Goal: Task Accomplishment & Management: Manage account settings

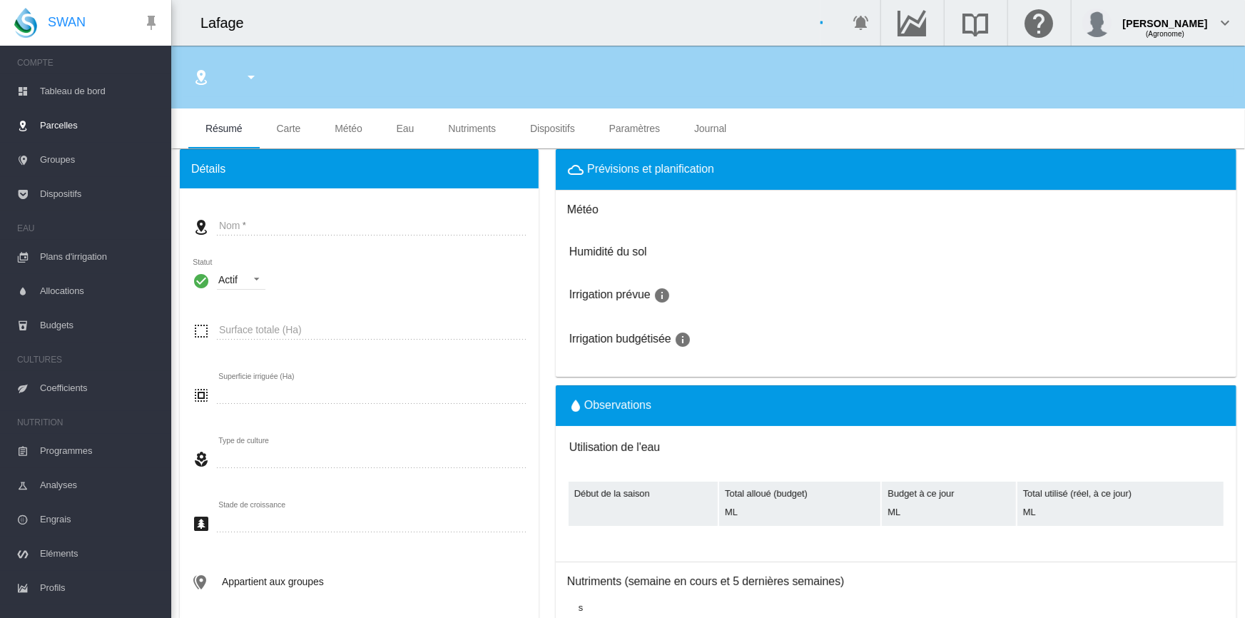
type input "**********"
type input "********"
type input "*******"
type input "*"
type input "*****"
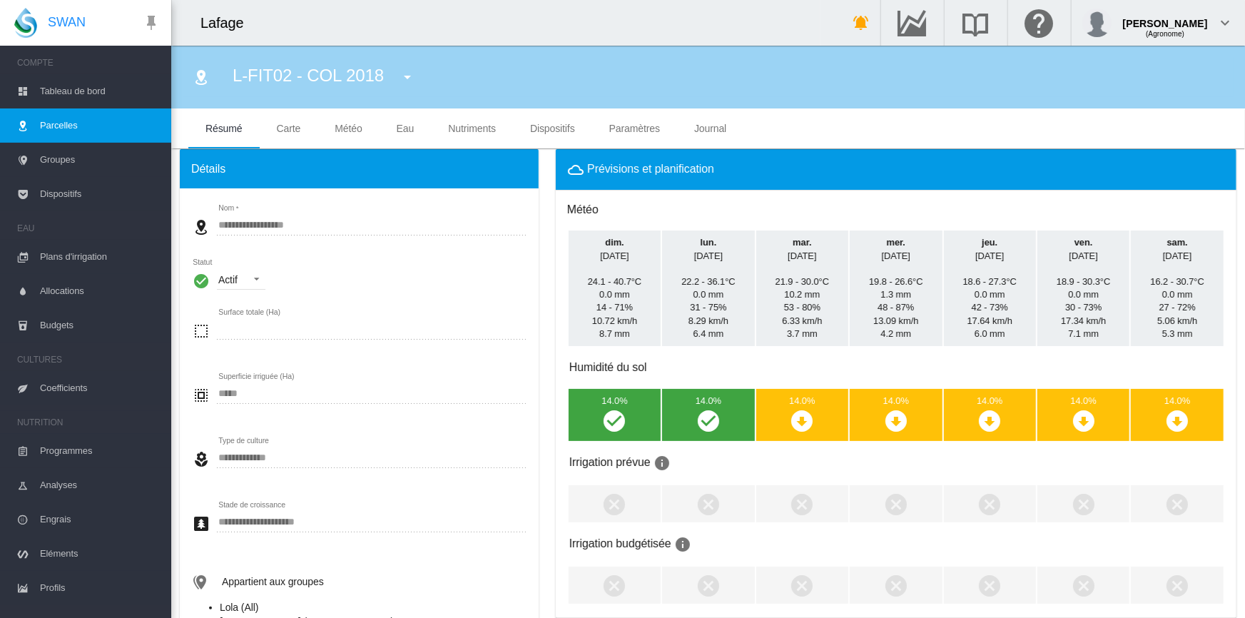
click at [55, 86] on span "Tableau de bord" at bounding box center [100, 91] width 120 height 34
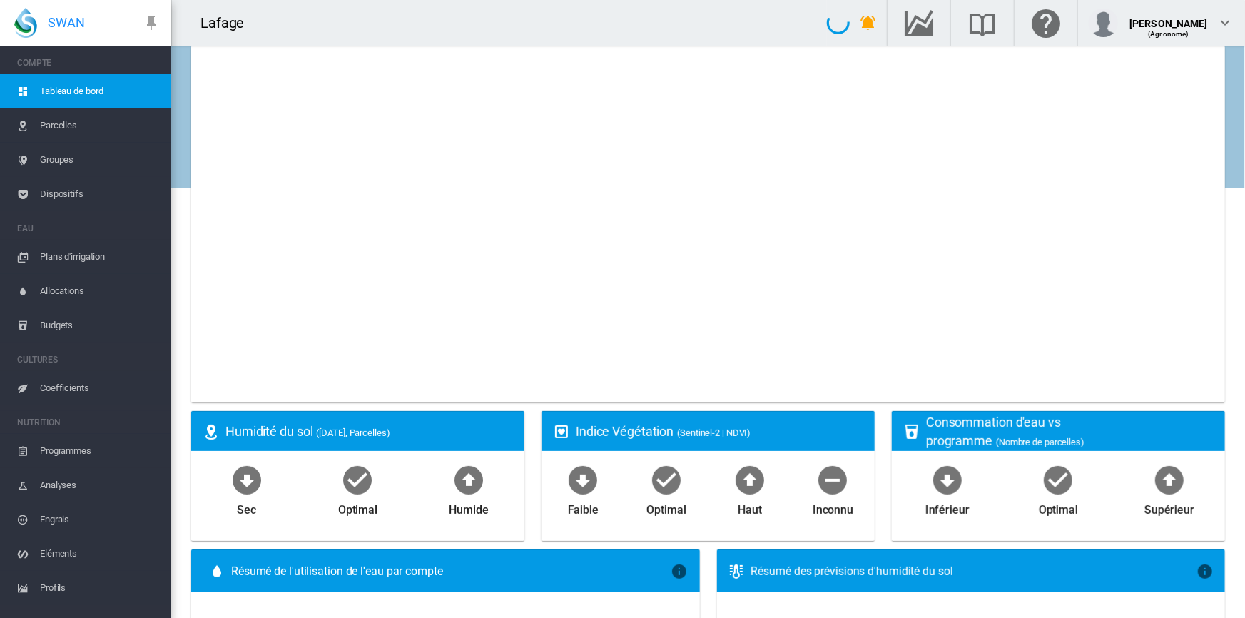
select select "**********"
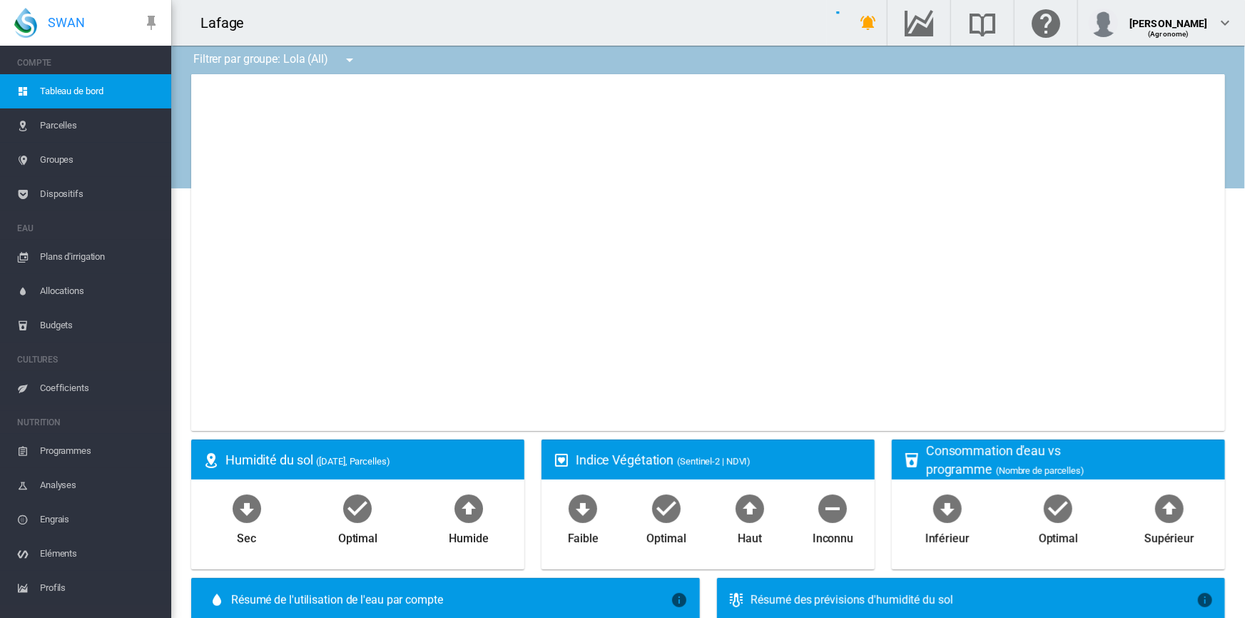
type input "**********"
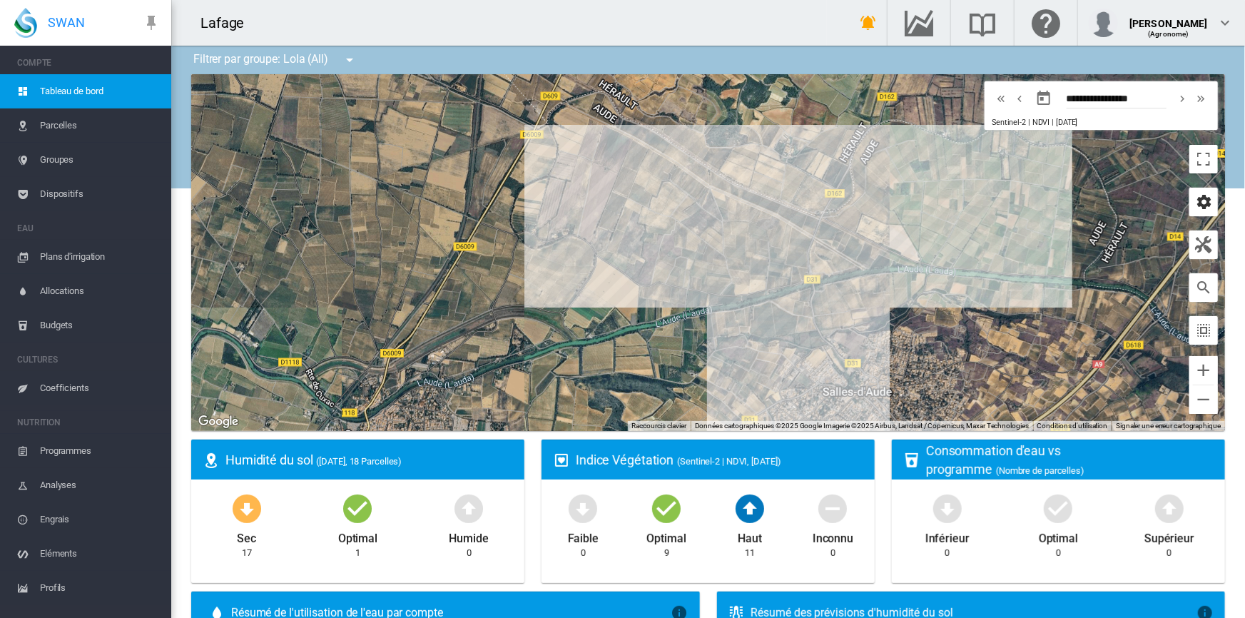
click at [1197, 206] on md-icon "icon-cog" at bounding box center [1203, 201] width 17 height 17
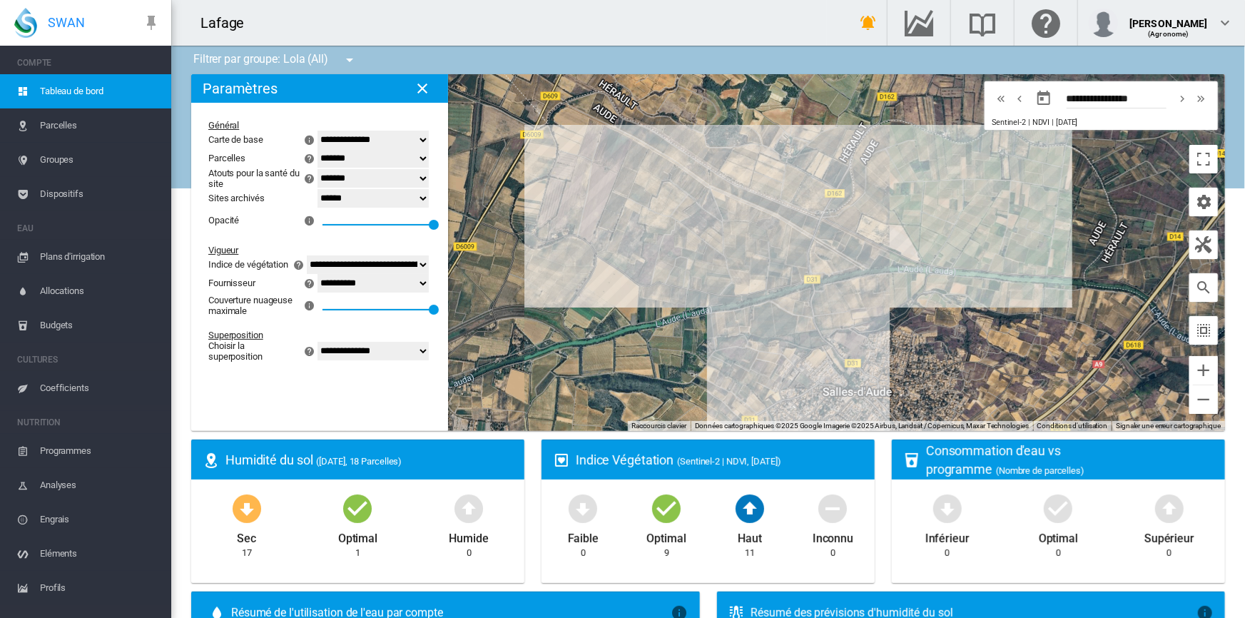
click at [330, 360] on select "**********" at bounding box center [373, 351] width 111 height 19
select select "********"
click at [318, 352] on select "**********" at bounding box center [373, 351] width 111 height 19
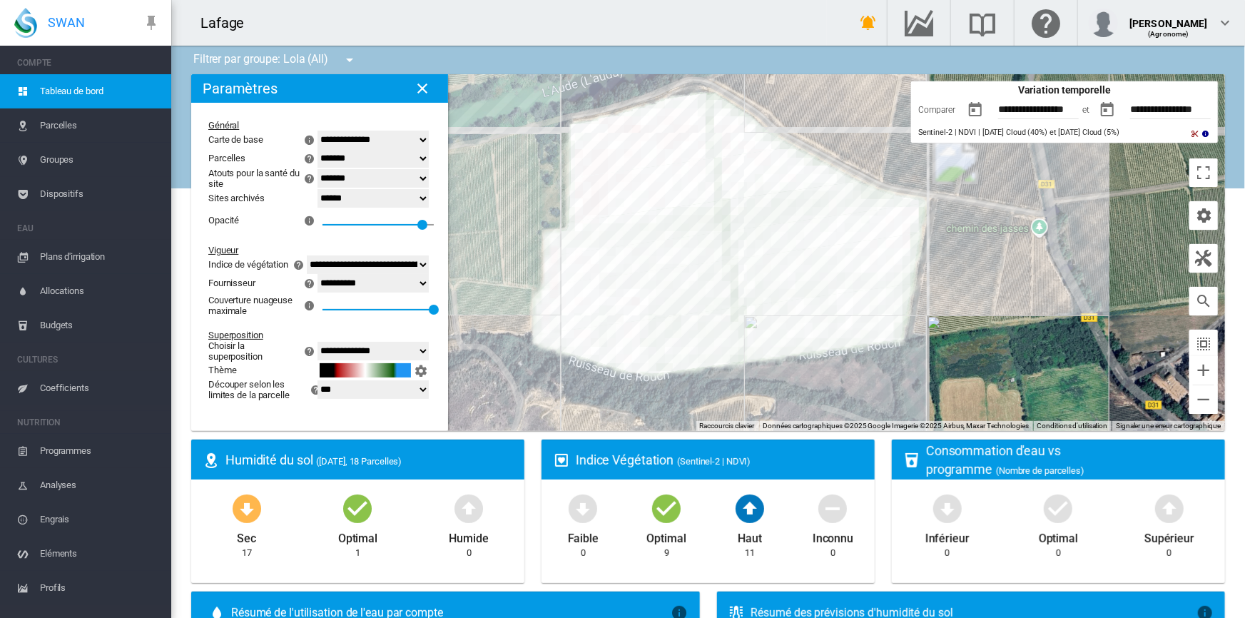
drag, startPoint x: 795, startPoint y: 335, endPoint x: 1007, endPoint y: 328, distance: 212.0
click at [1007, 328] on div "Pour naviguer, appuyez sur les touches fléchées." at bounding box center [708, 252] width 1034 height 357
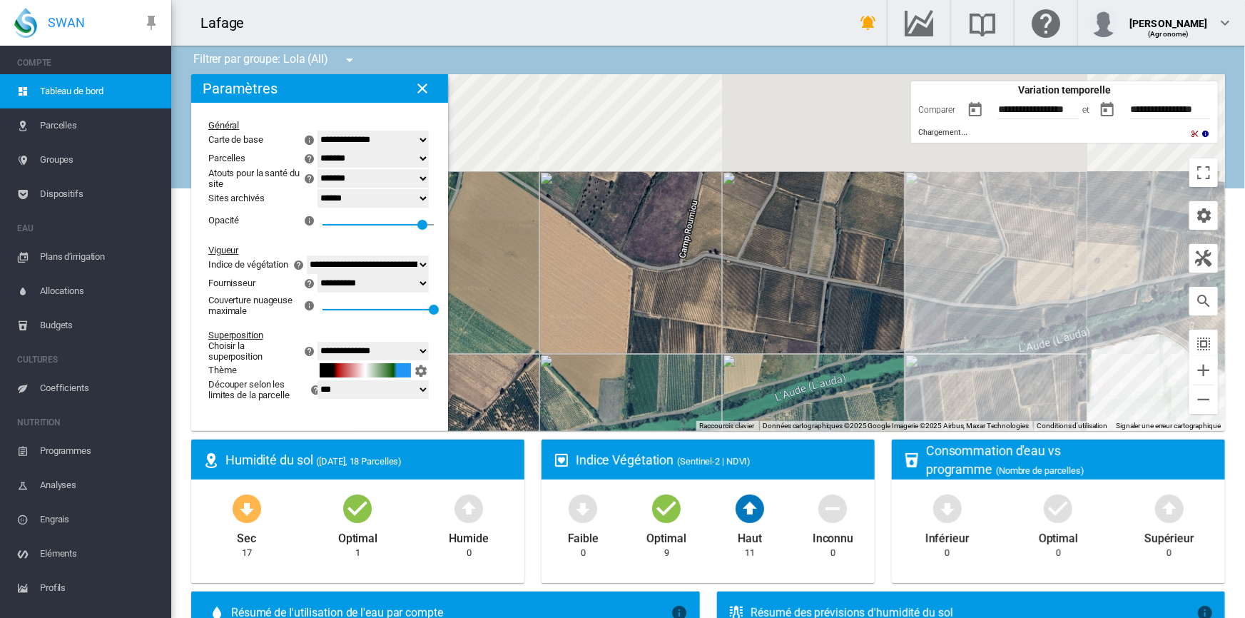
drag, startPoint x: 739, startPoint y: 229, endPoint x: 1050, endPoint y: 353, distance: 335.0
click at [1109, 366] on div "Pour naviguer, appuyez sur les touches fléchées." at bounding box center [708, 252] width 1034 height 357
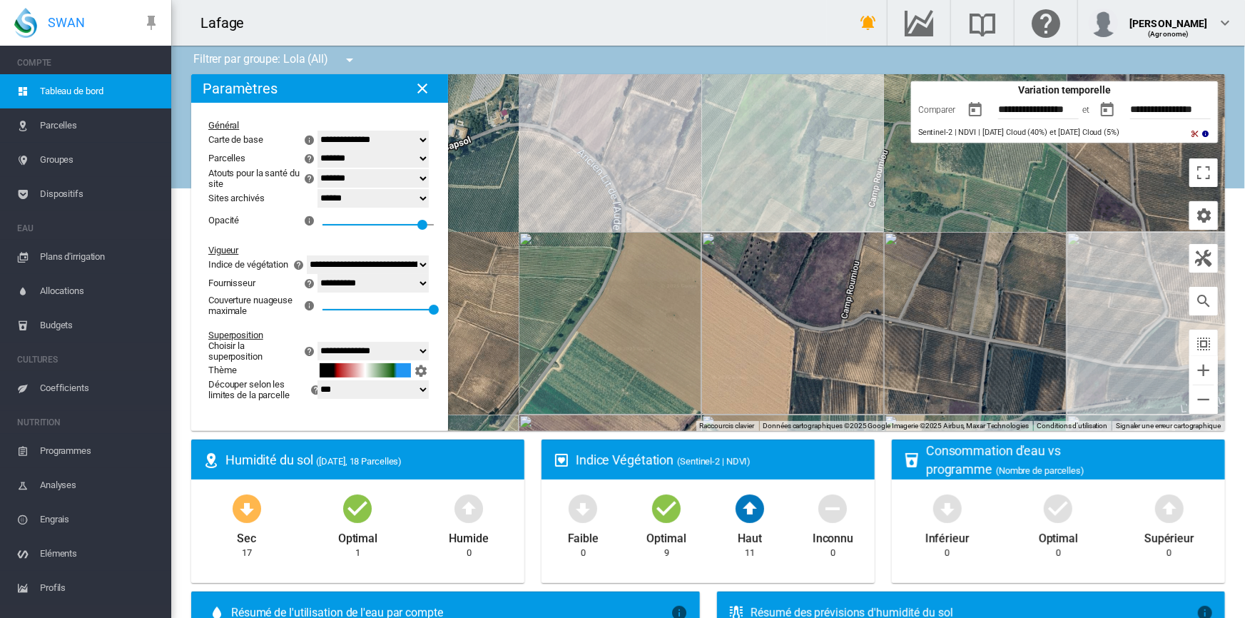
drag, startPoint x: 873, startPoint y: 303, endPoint x: 953, endPoint y: 356, distance: 95.2
click at [953, 356] on div "Pour naviguer, appuyez sur les touches fléchées." at bounding box center [708, 252] width 1034 height 357
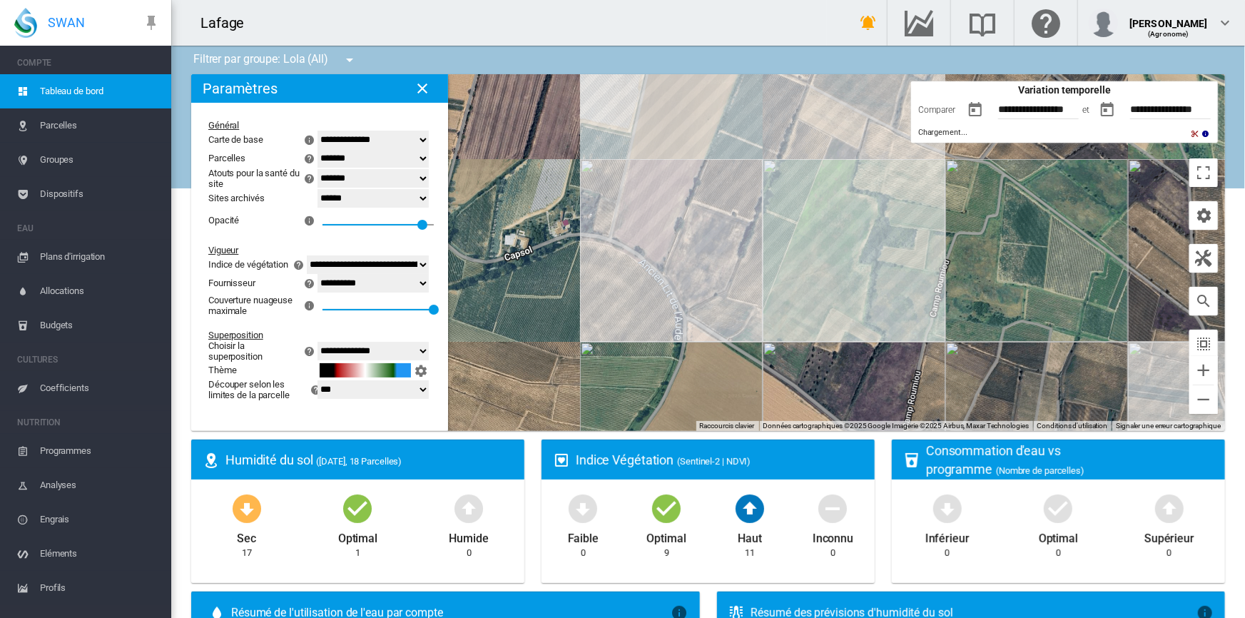
drag, startPoint x: 778, startPoint y: 280, endPoint x: 757, endPoint y: 314, distance: 40.4
click at [757, 314] on div "Pour naviguer, appuyez sur les touches fléchées." at bounding box center [708, 252] width 1034 height 357
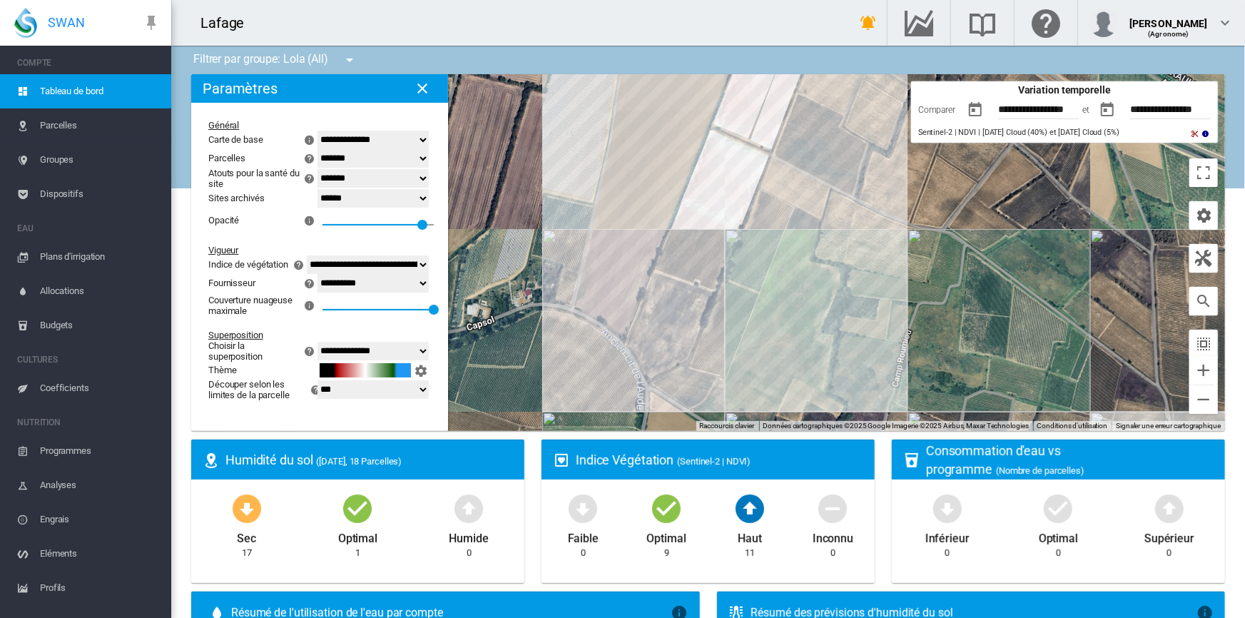
drag, startPoint x: 808, startPoint y: 251, endPoint x: 774, endPoint y: 322, distance: 78.5
click at [774, 322] on div "Pour naviguer, appuyez sur les touches fléchées." at bounding box center [708, 252] width 1034 height 357
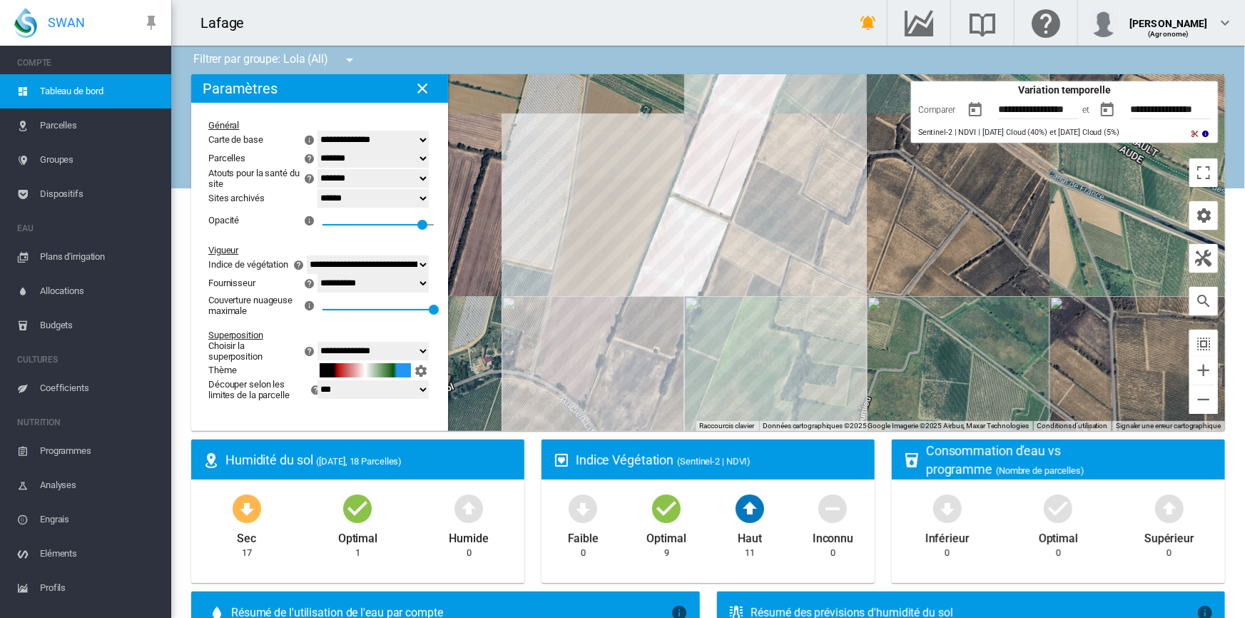
click at [793, 290] on div "Pour naviguer, appuyez sur les touches fléchées." at bounding box center [708, 252] width 1034 height 357
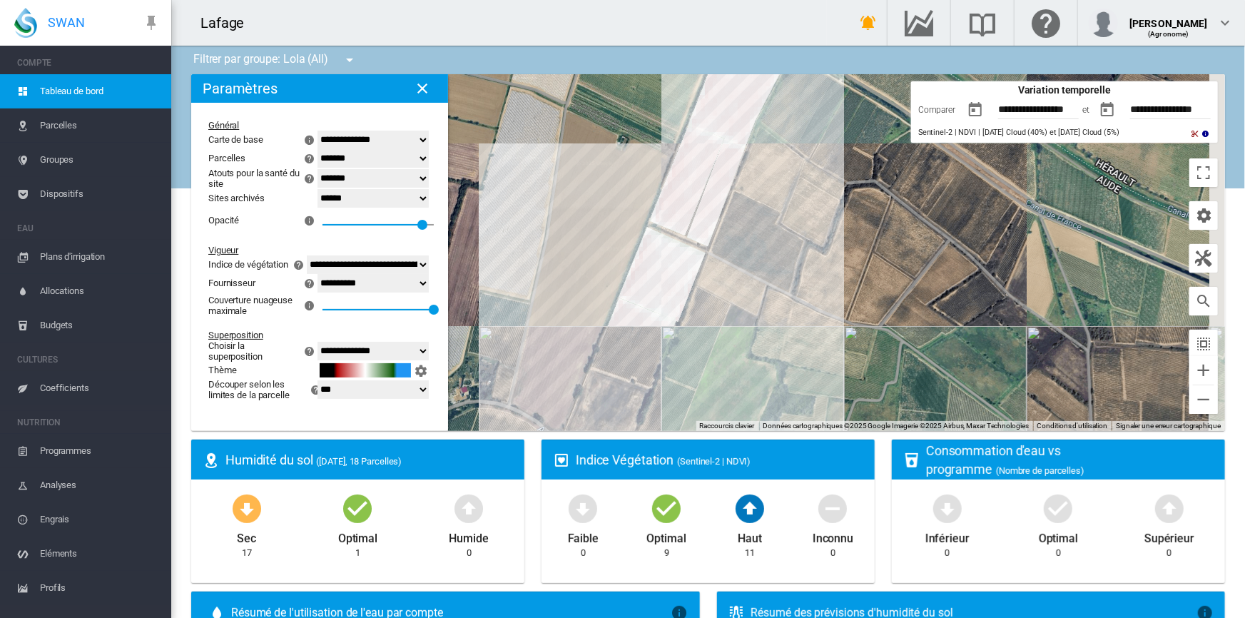
drag, startPoint x: 816, startPoint y: 256, endPoint x: 780, endPoint y: 306, distance: 61.4
click at [780, 306] on div "Pour naviguer, appuyez sur les touches fléchées." at bounding box center [708, 252] width 1034 height 357
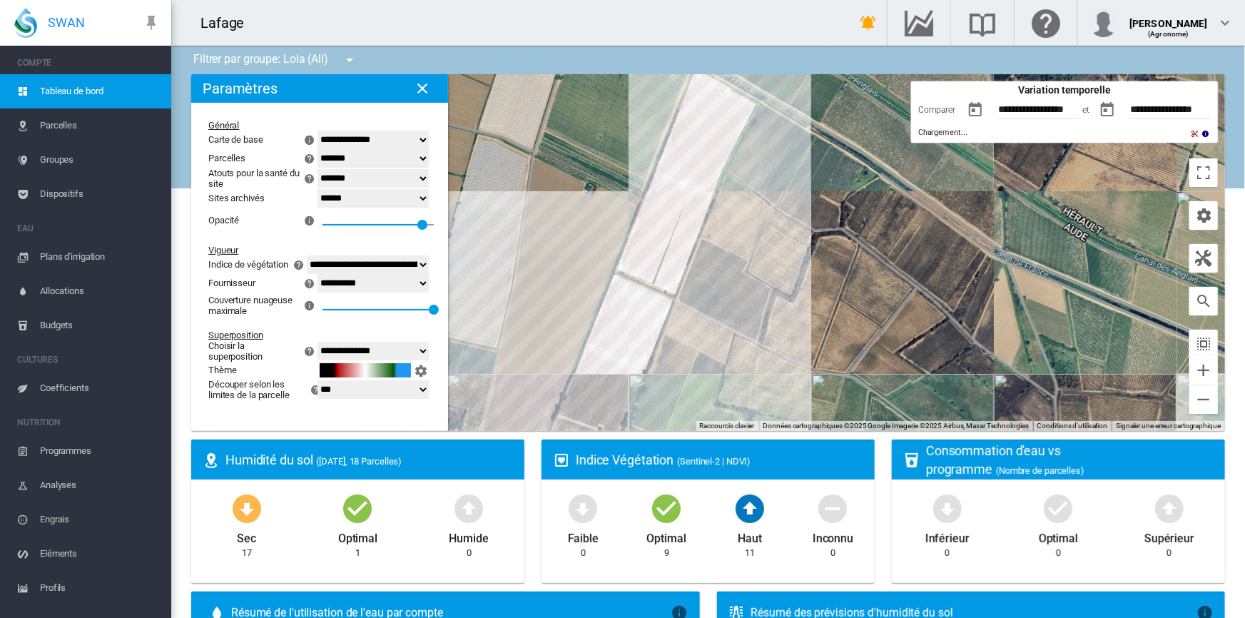
drag, startPoint x: 801, startPoint y: 265, endPoint x: 783, endPoint y: 294, distance: 33.3
click at [783, 294] on div "Pour naviguer, appuyez sur les touches fléchées." at bounding box center [708, 252] width 1034 height 357
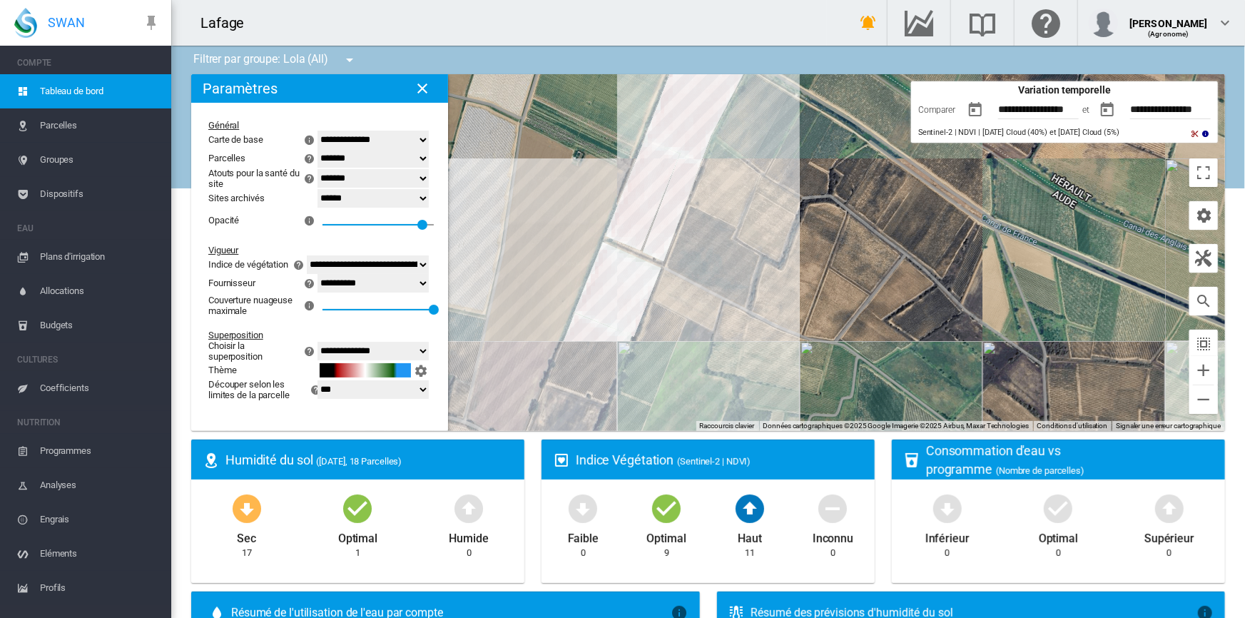
drag, startPoint x: 758, startPoint y: 360, endPoint x: 749, endPoint y: 318, distance: 43.7
click at [749, 318] on div "Pour naviguer, appuyez sur les touches fléchées." at bounding box center [708, 252] width 1034 height 357
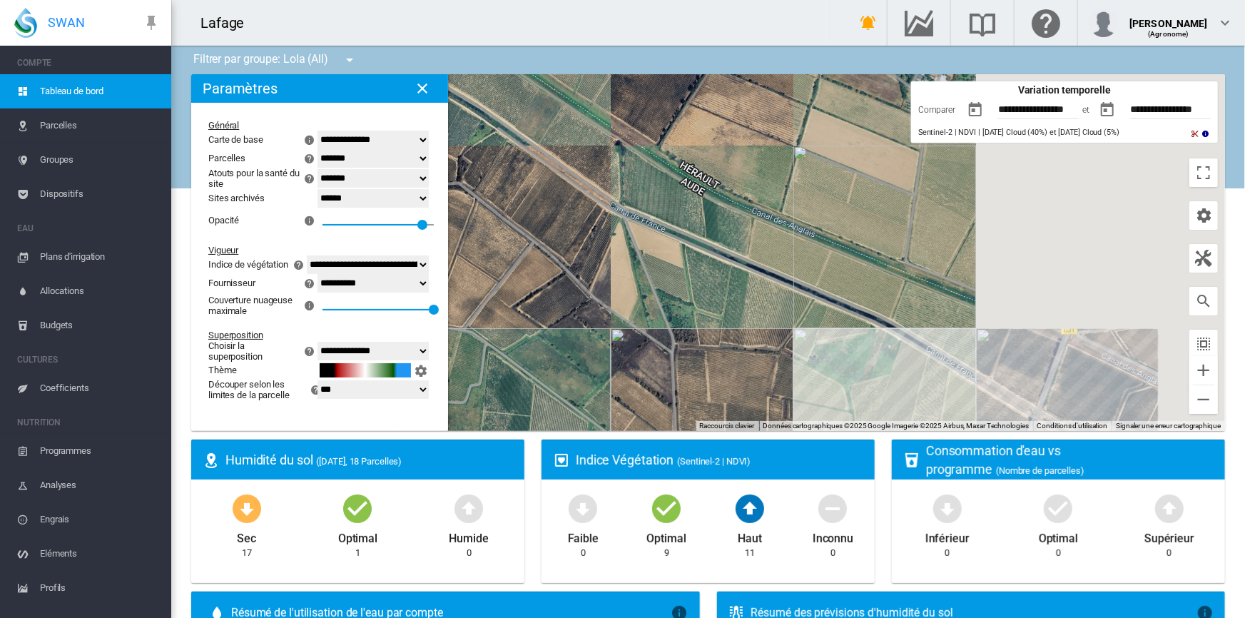
drag, startPoint x: 900, startPoint y: 279, endPoint x: 524, endPoint y: 265, distance: 375.6
click at [524, 265] on div "Pour naviguer, appuyez sur les touches fléchées." at bounding box center [708, 252] width 1034 height 357
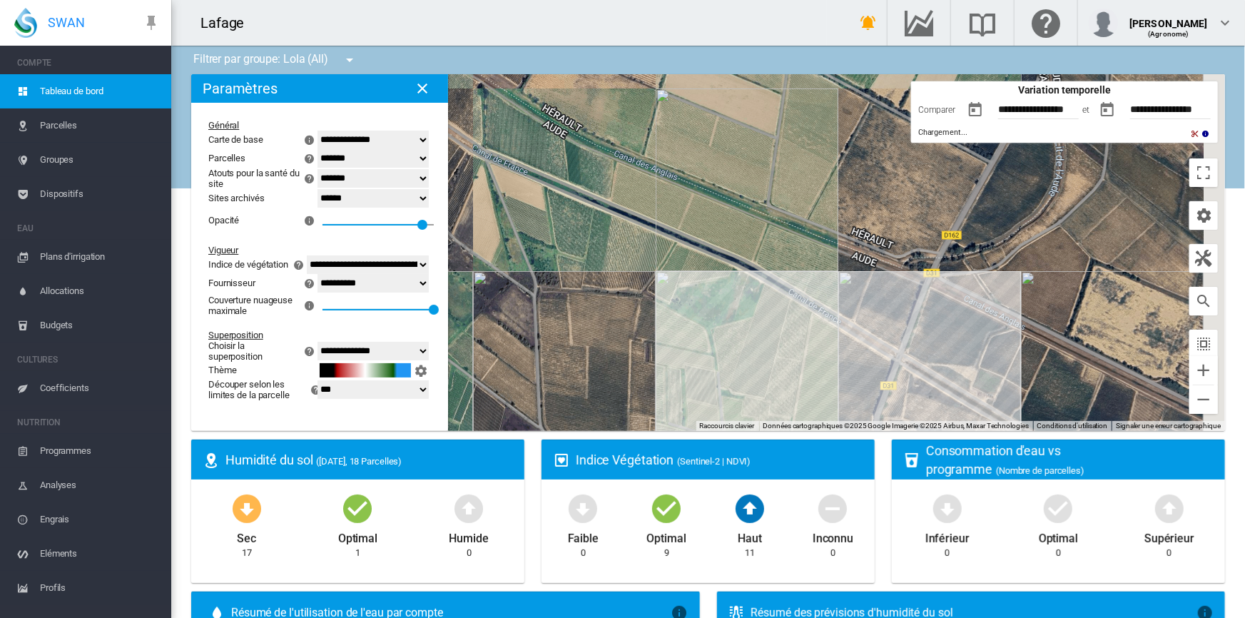
drag, startPoint x: 824, startPoint y: 262, endPoint x: 652, endPoint y: 179, distance: 190.8
click at [652, 179] on div "Pour naviguer, appuyez sur les touches fléchées." at bounding box center [708, 252] width 1034 height 357
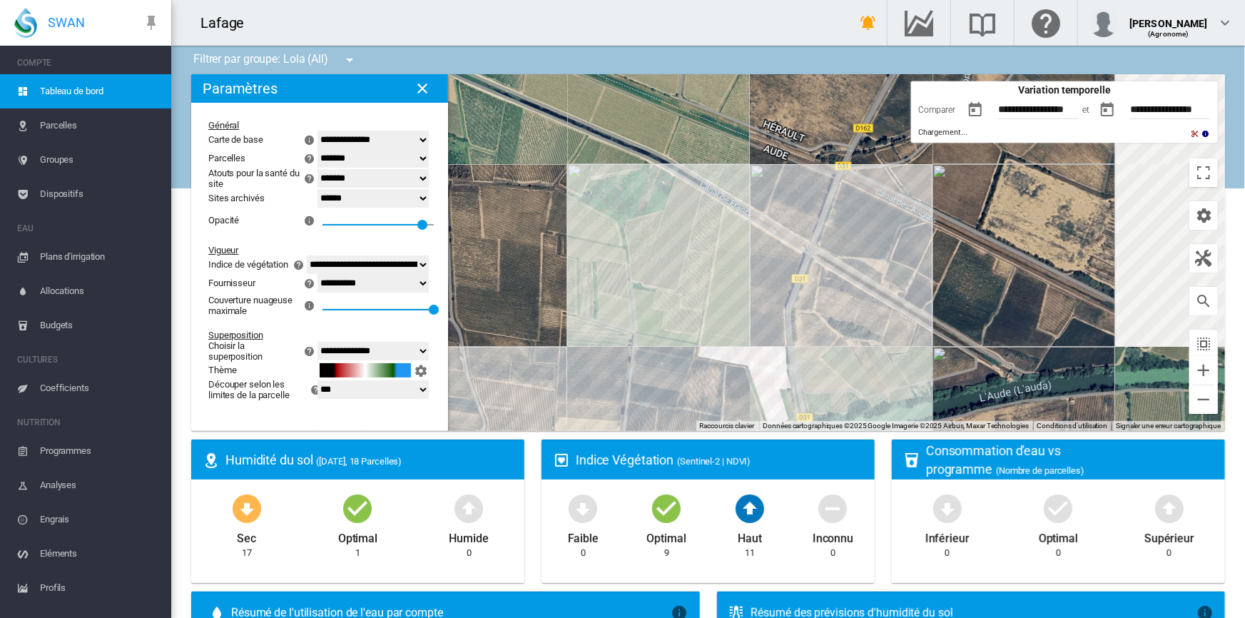
drag, startPoint x: 684, startPoint y: 266, endPoint x: 593, endPoint y: 133, distance: 161.1
click at [593, 133] on div "Pour naviguer, appuyez sur les touches fléchées." at bounding box center [708, 252] width 1034 height 357
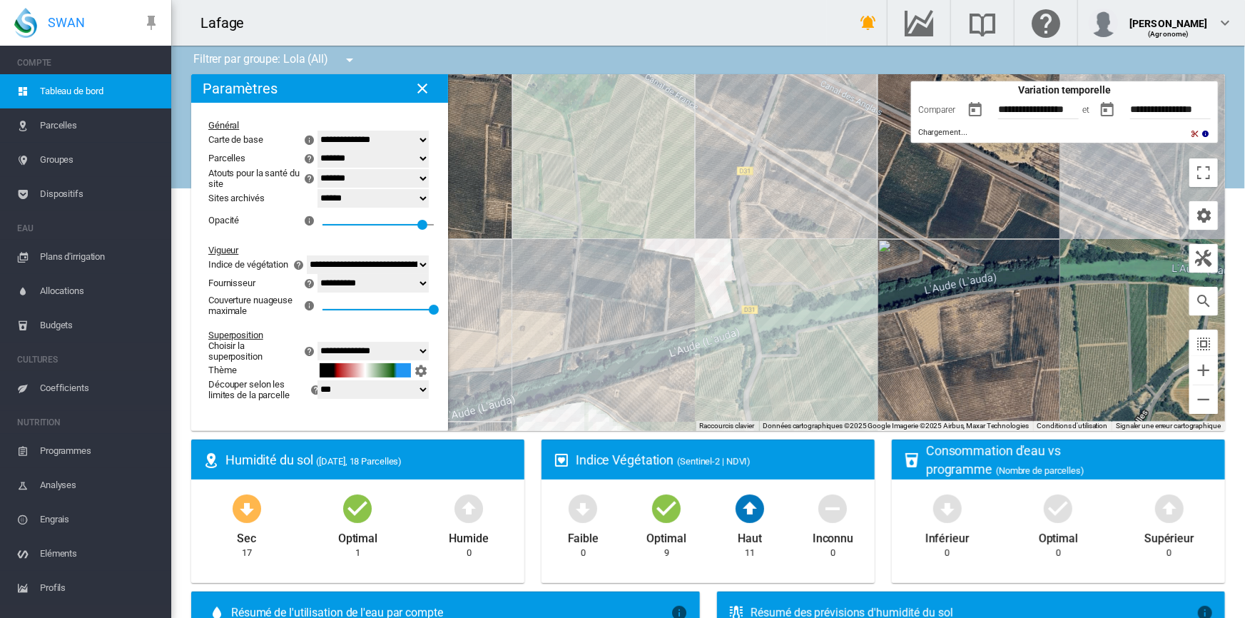
drag, startPoint x: 624, startPoint y: 270, endPoint x: 597, endPoint y: 197, distance: 77.9
click at [597, 197] on div "Pour naviguer, appuyez sur les touches fléchées." at bounding box center [708, 252] width 1034 height 357
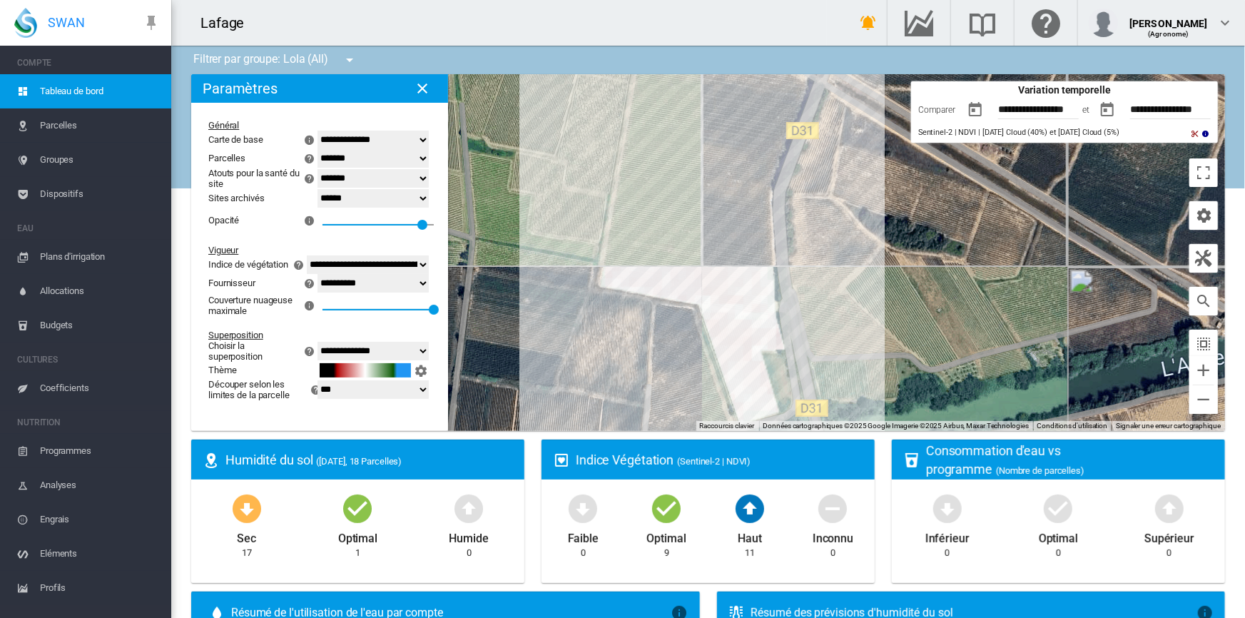
drag, startPoint x: 597, startPoint y: 287, endPoint x: 587, endPoint y: 310, distance: 25.3
click at [587, 310] on div "Pour naviguer, appuyez sur les touches fléchées." at bounding box center [708, 252] width 1034 height 357
drag, startPoint x: 529, startPoint y: 253, endPoint x: 532, endPoint y: 324, distance: 70.7
click at [532, 324] on div "Pour naviguer, appuyez sur les touches fléchées." at bounding box center [708, 252] width 1034 height 357
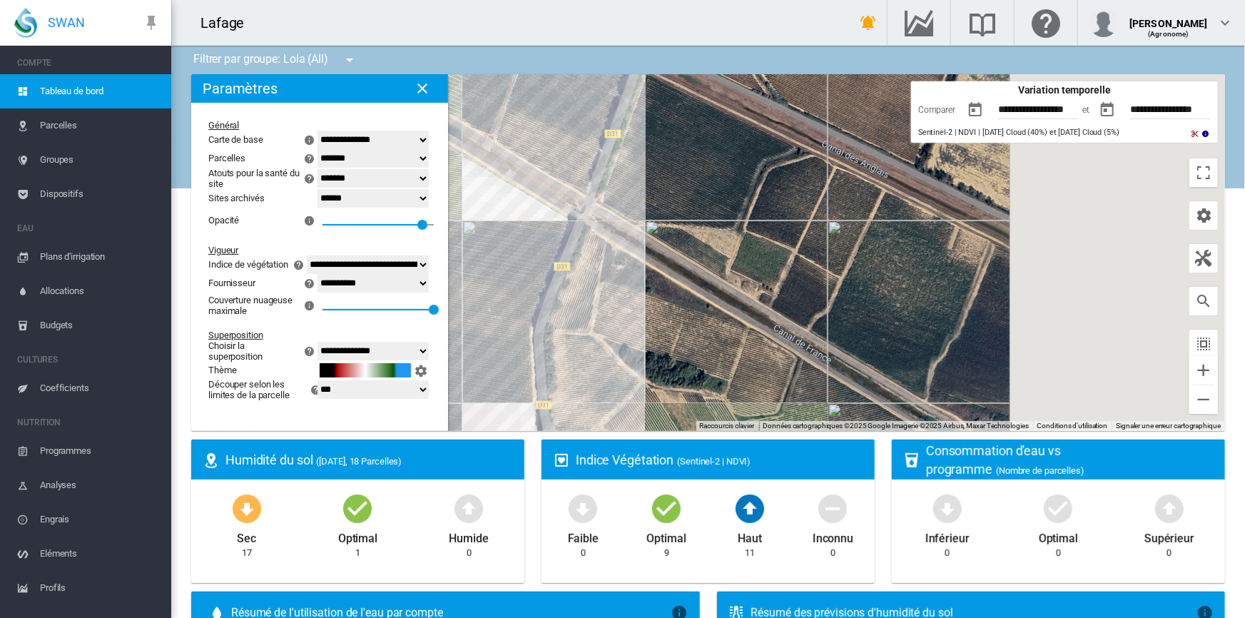
drag, startPoint x: 832, startPoint y: 254, endPoint x: 554, endPoint y: 320, distance: 286.1
click at [554, 320] on div "Pour naviguer, appuyez sur les touches fléchées." at bounding box center [708, 252] width 1034 height 357
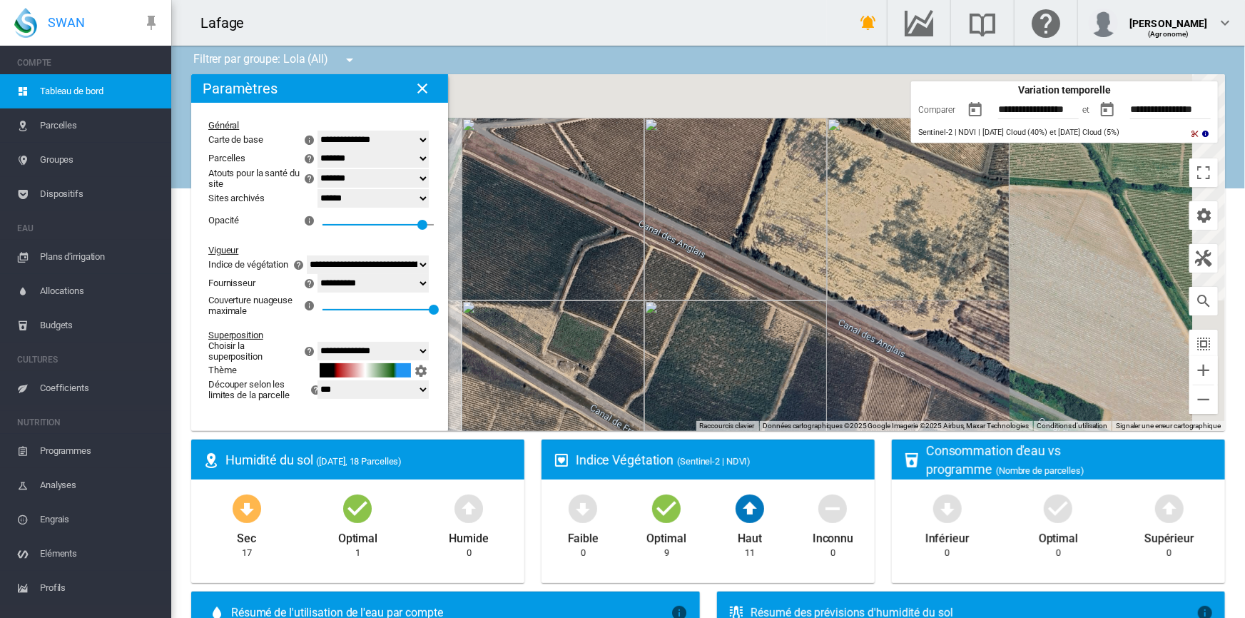
drag, startPoint x: 768, startPoint y: 195, endPoint x: 631, endPoint y: 295, distance: 169.6
click at [617, 303] on div "Pour naviguer, appuyez sur les touches fléchées." at bounding box center [708, 252] width 1034 height 357
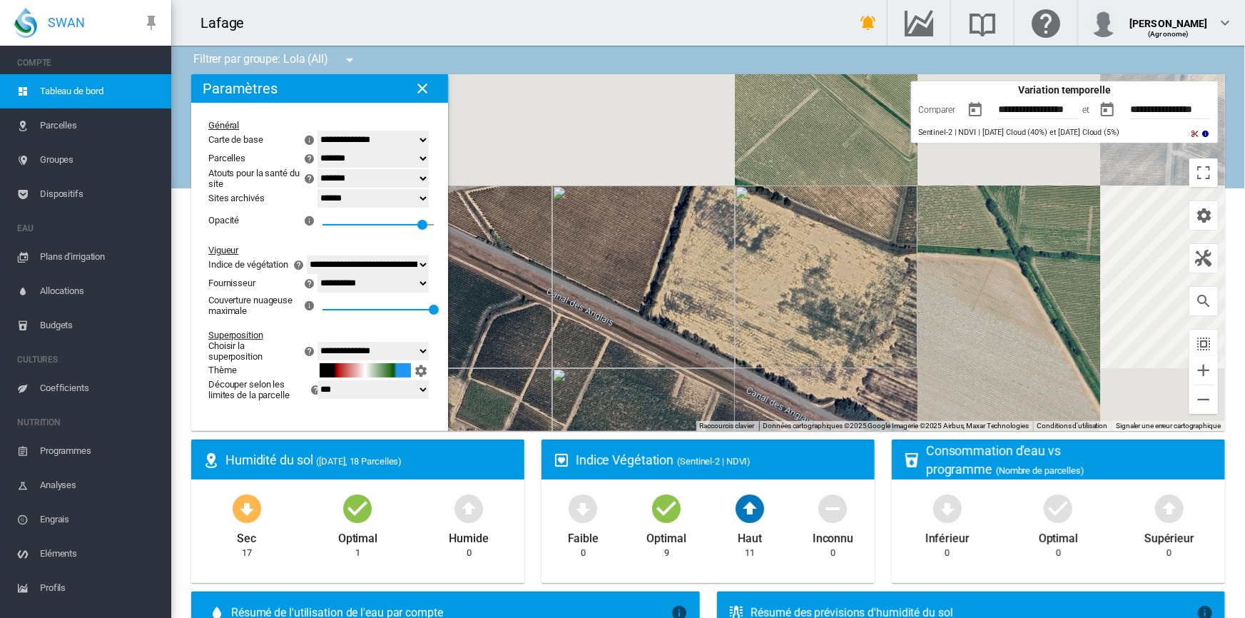
drag, startPoint x: 789, startPoint y: 243, endPoint x: 720, endPoint y: 280, distance: 78.5
click at [718, 285] on div "Pour naviguer, appuyez sur les touches fléchées." at bounding box center [708, 252] width 1034 height 357
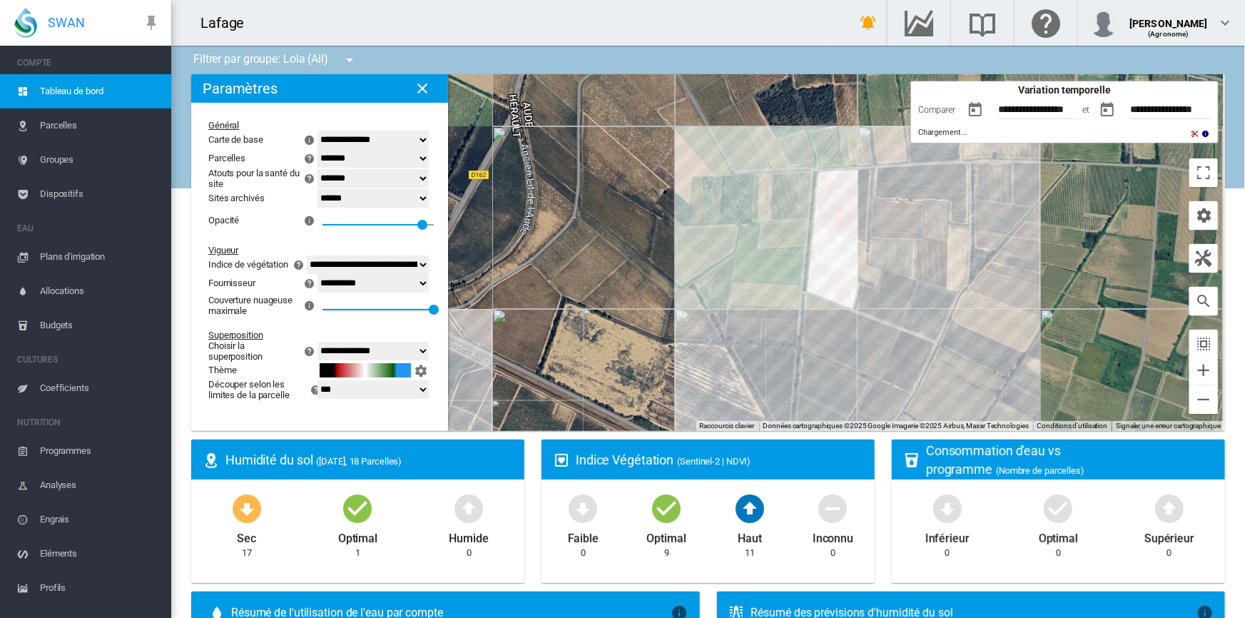
drag, startPoint x: 720, startPoint y: 257, endPoint x: 694, endPoint y: 258, distance: 25.7
click at [695, 258] on div "Pour naviguer, appuyez sur les touches fléchées." at bounding box center [708, 252] width 1034 height 357
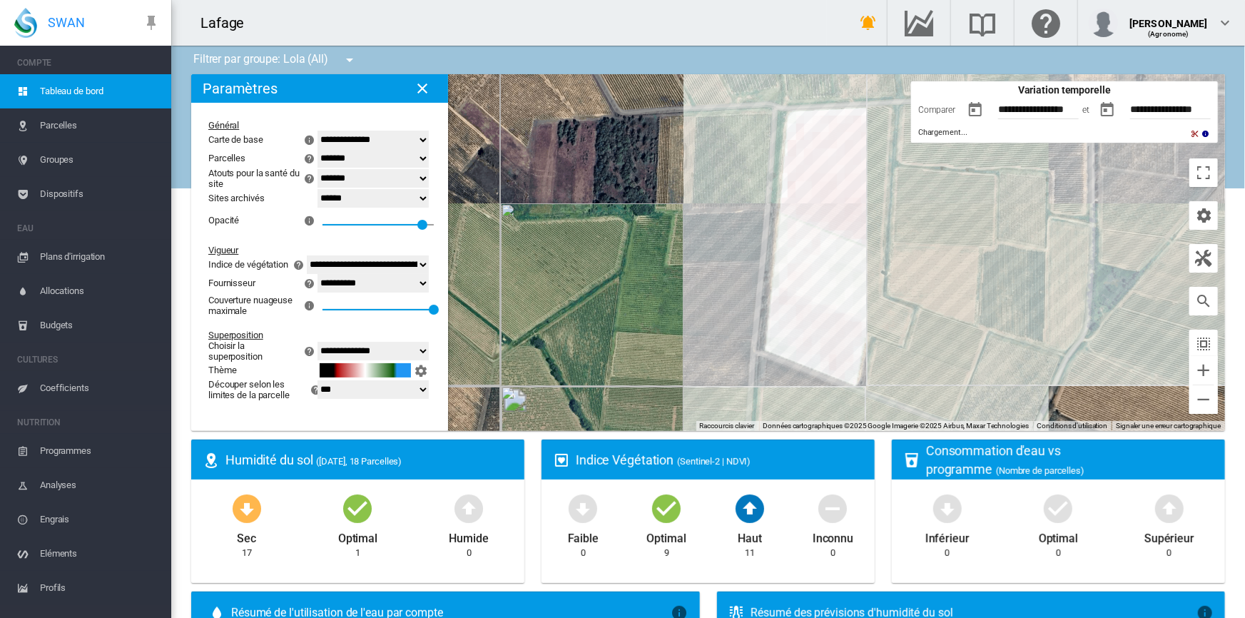
drag, startPoint x: 754, startPoint y: 236, endPoint x: 639, endPoint y: 259, distance: 117.1
click at [639, 259] on div "Pour naviguer, appuyez sur les touches fléchées." at bounding box center [708, 252] width 1034 height 357
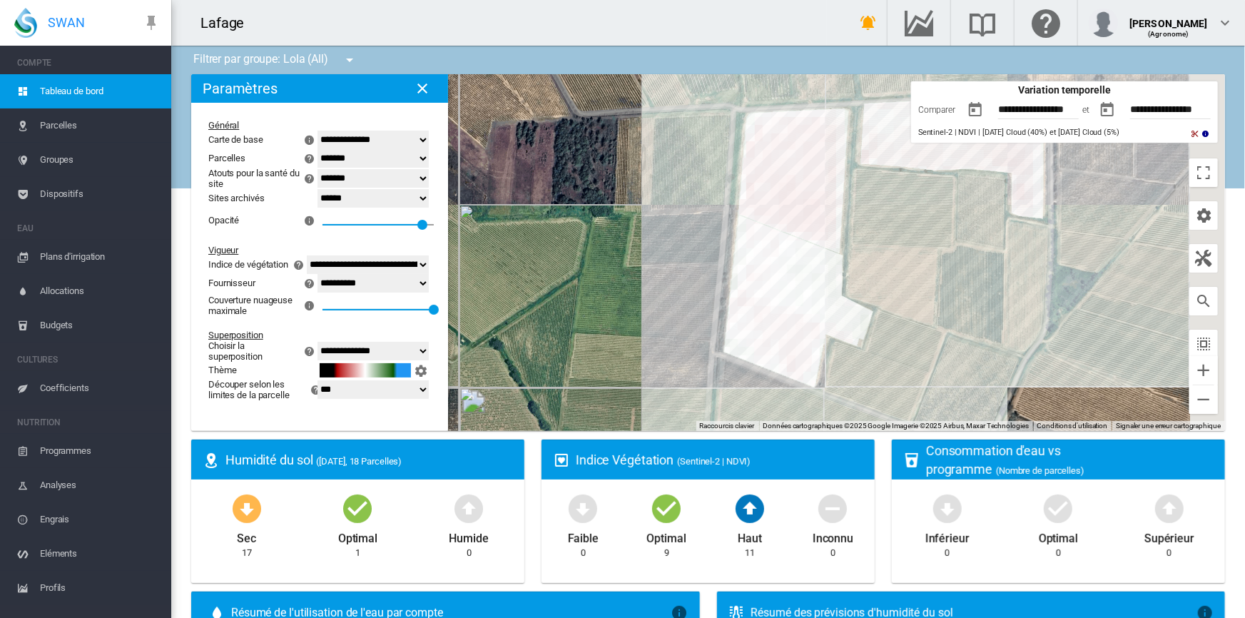
drag, startPoint x: 614, startPoint y: 263, endPoint x: 593, endPoint y: 263, distance: 20.7
click at [593, 263] on div "Pour naviguer, appuyez sur les touches fléchées." at bounding box center [708, 252] width 1034 height 357
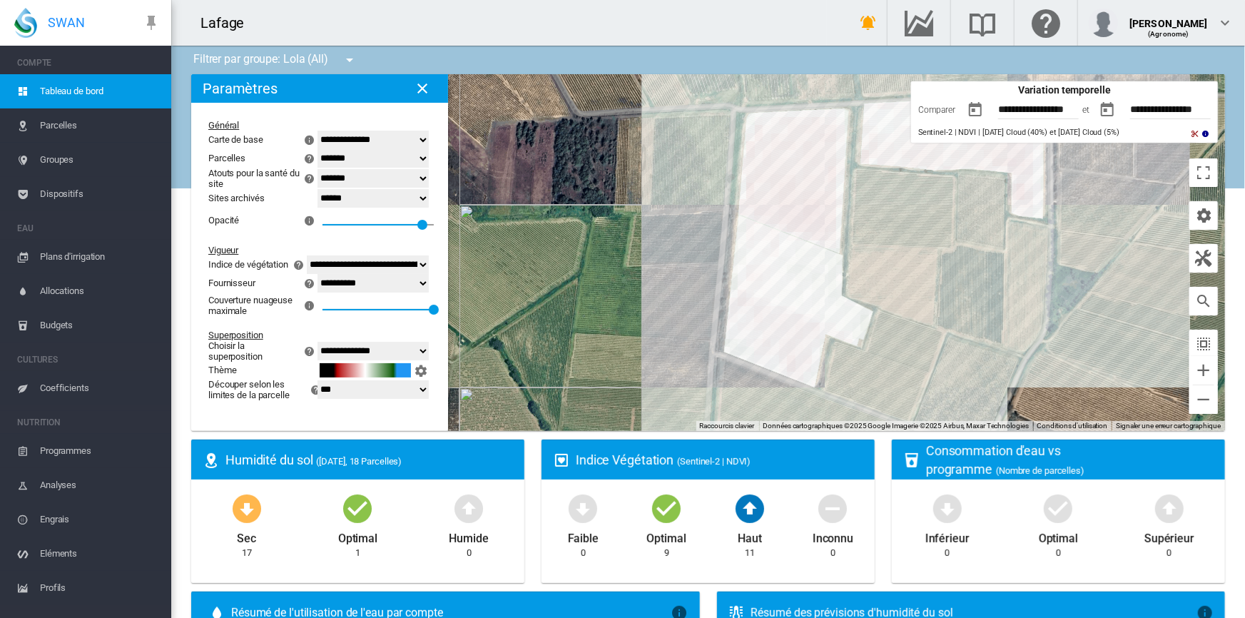
click at [329, 399] on select "*** ***" at bounding box center [373, 389] width 111 height 19
select select "**"
click at [318, 392] on select "*** ***" at bounding box center [373, 389] width 111 height 19
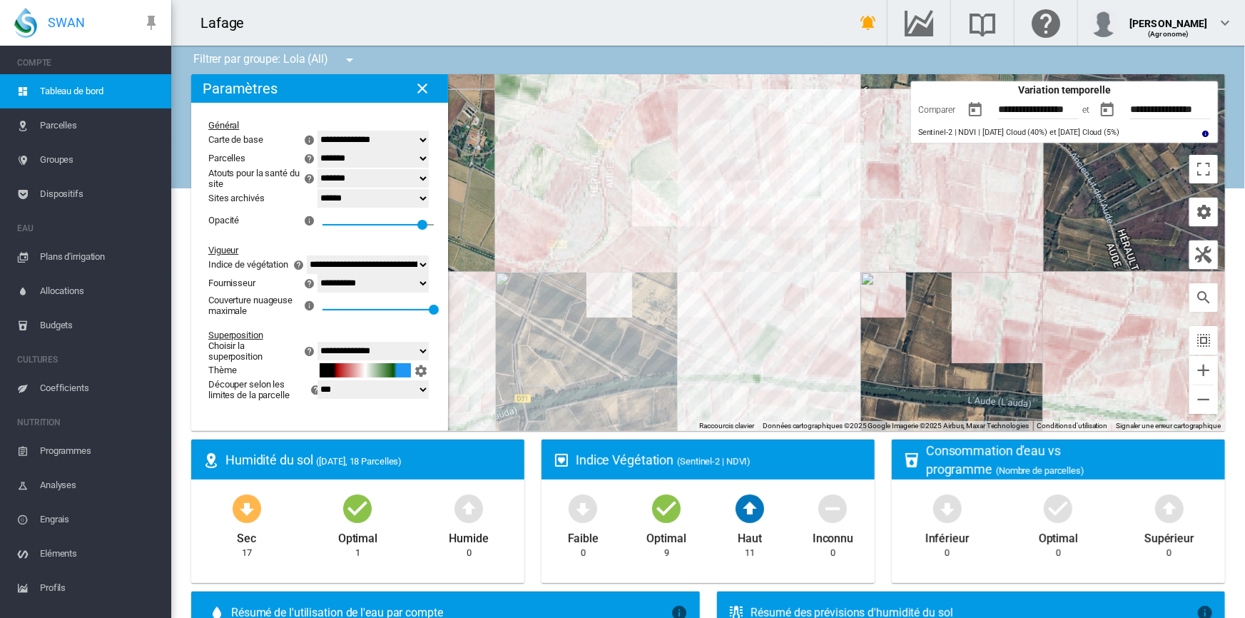
drag, startPoint x: 628, startPoint y: 346, endPoint x: 686, endPoint y: 290, distance: 80.2
click at [686, 290] on div "Pour naviguer, appuyez sur les touches fléchées." at bounding box center [708, 252] width 1034 height 357
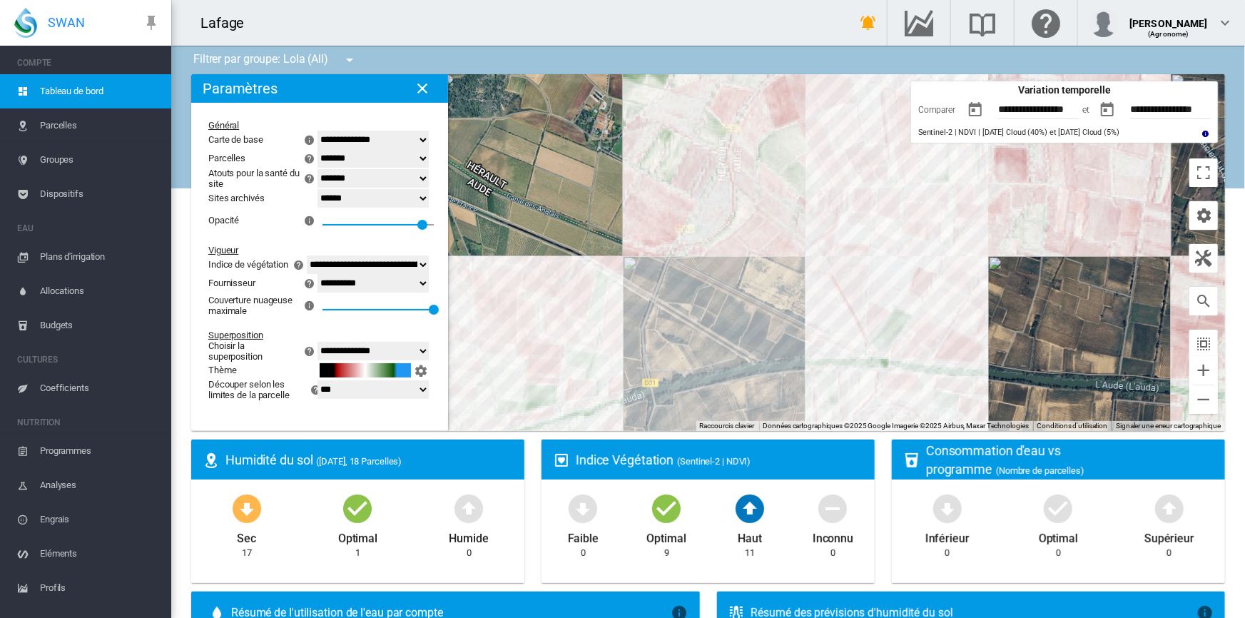
drag, startPoint x: 653, startPoint y: 322, endPoint x: 782, endPoint y: 309, distance: 129.8
click at [782, 309] on div "Pour naviguer, appuyez sur les touches fléchées." at bounding box center [708, 252] width 1034 height 357
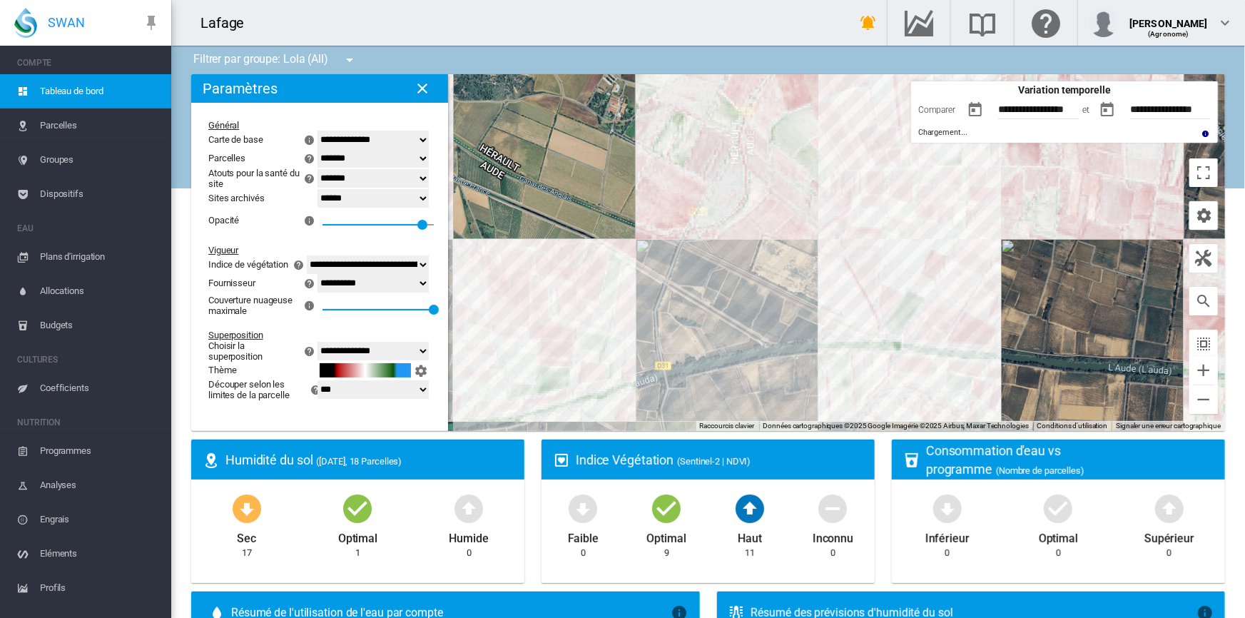
drag, startPoint x: 736, startPoint y: 324, endPoint x: 750, endPoint y: 303, distance: 25.1
click at [750, 303] on div "Pour naviguer, appuyez sur les touches fléchées." at bounding box center [708, 252] width 1034 height 357
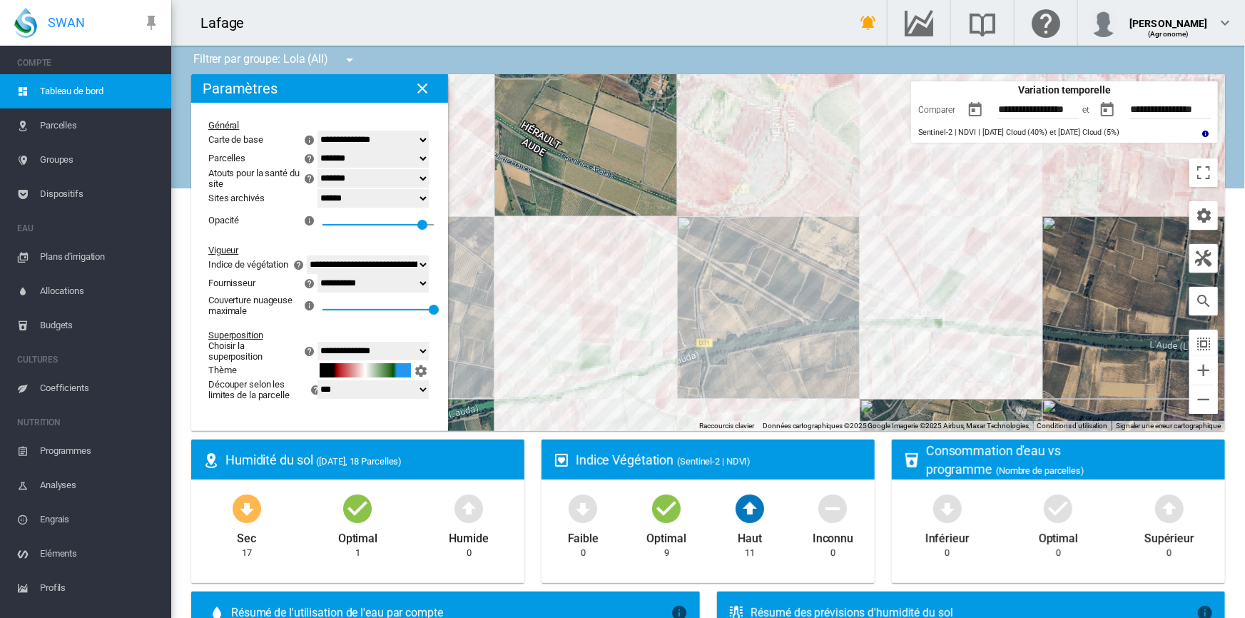
drag, startPoint x: 718, startPoint y: 330, endPoint x: 761, endPoint y: 308, distance: 48.5
click at [761, 308] on div "Pour naviguer, appuyez sur les touches fléchées." at bounding box center [708, 252] width 1034 height 357
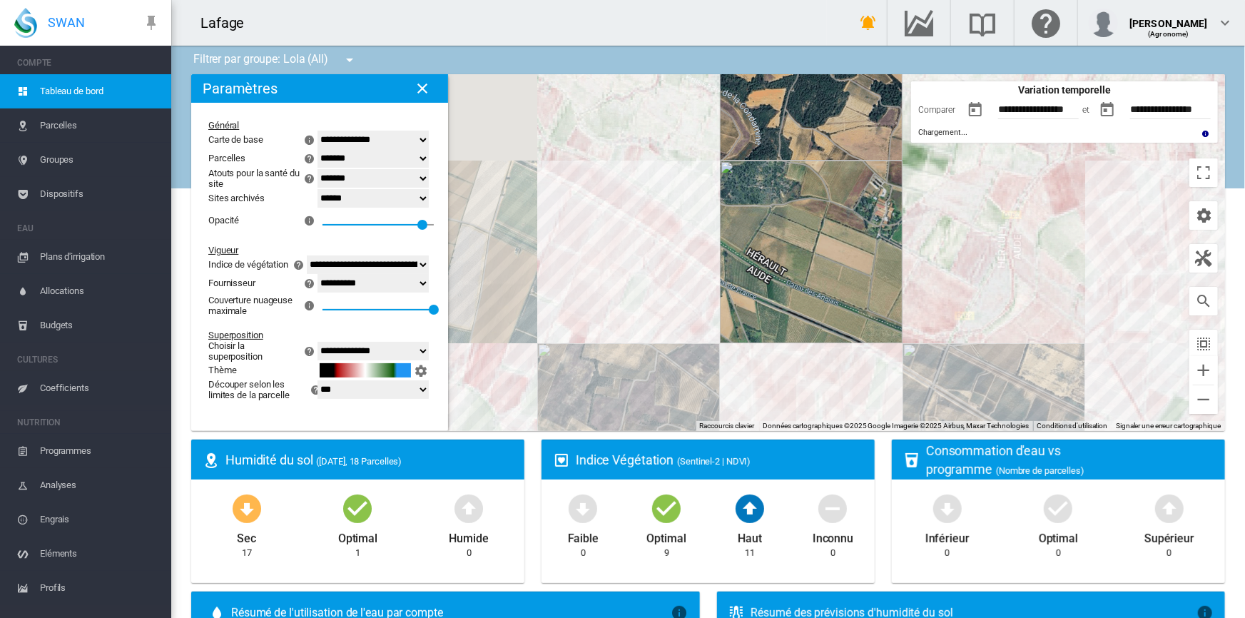
drag, startPoint x: 709, startPoint y: 203, endPoint x: 940, endPoint y: 337, distance: 266.7
click at [940, 337] on div "Pour naviguer, appuyez sur les touches fléchées." at bounding box center [708, 252] width 1034 height 357
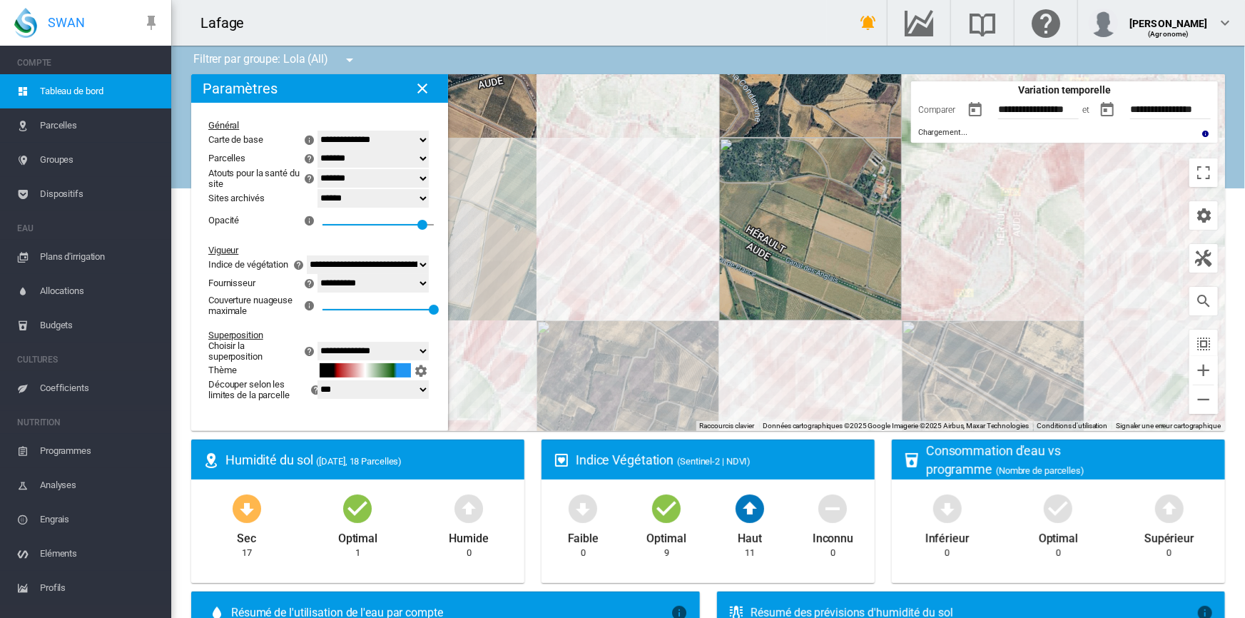
click at [852, 313] on div "Pour naviguer, appuyez sur les touches fléchées." at bounding box center [708, 252] width 1034 height 357
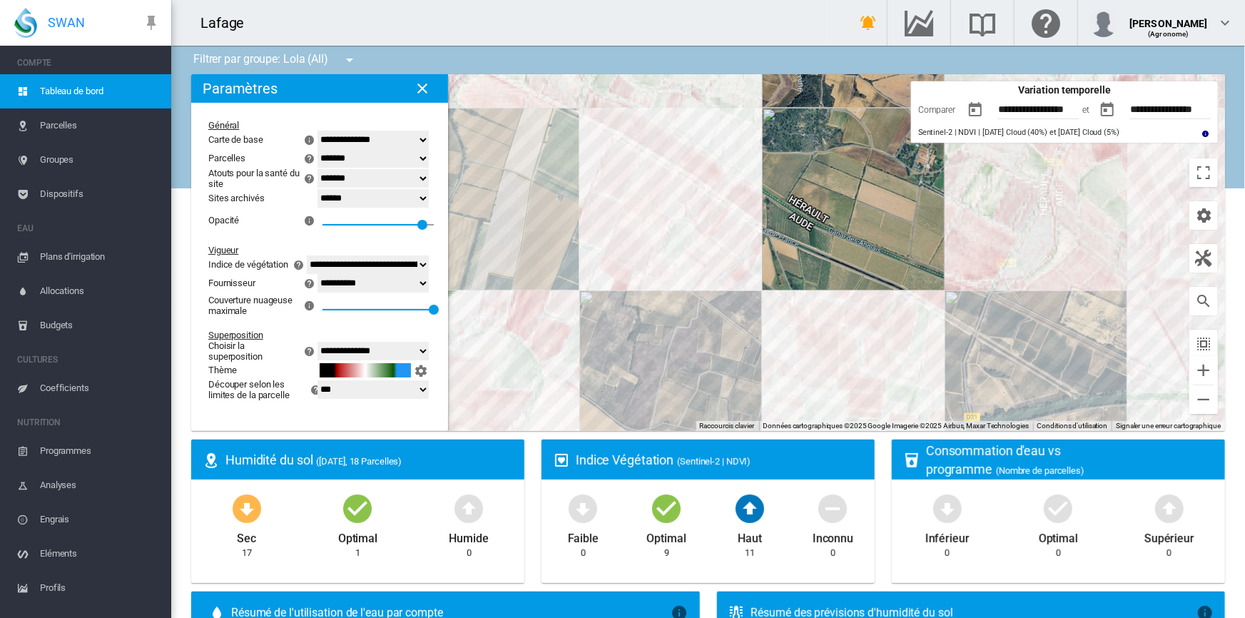
drag, startPoint x: 806, startPoint y: 342, endPoint x: 813, endPoint y: 338, distance: 7.7
click at [813, 338] on div "Pour naviguer, appuyez sur les touches fléchées." at bounding box center [708, 252] width 1034 height 357
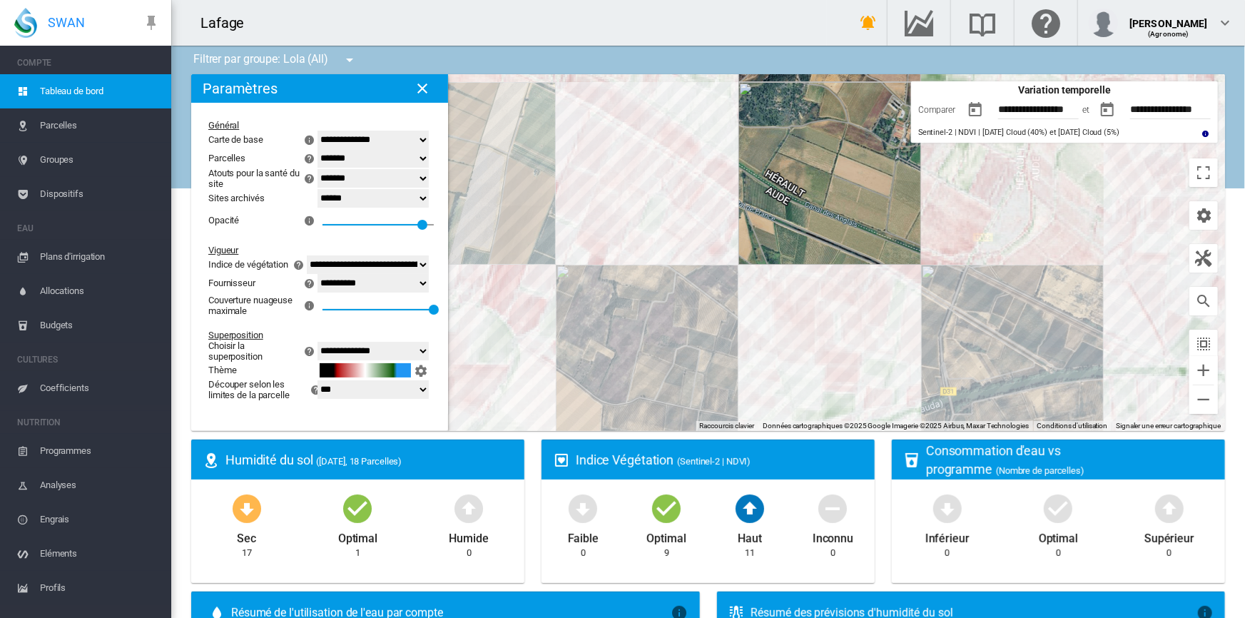
drag, startPoint x: 842, startPoint y: 300, endPoint x: 817, endPoint y: 275, distance: 35.8
click at [817, 275] on div "Pour naviguer, appuyez sur les touches fléchées." at bounding box center [708, 252] width 1034 height 357
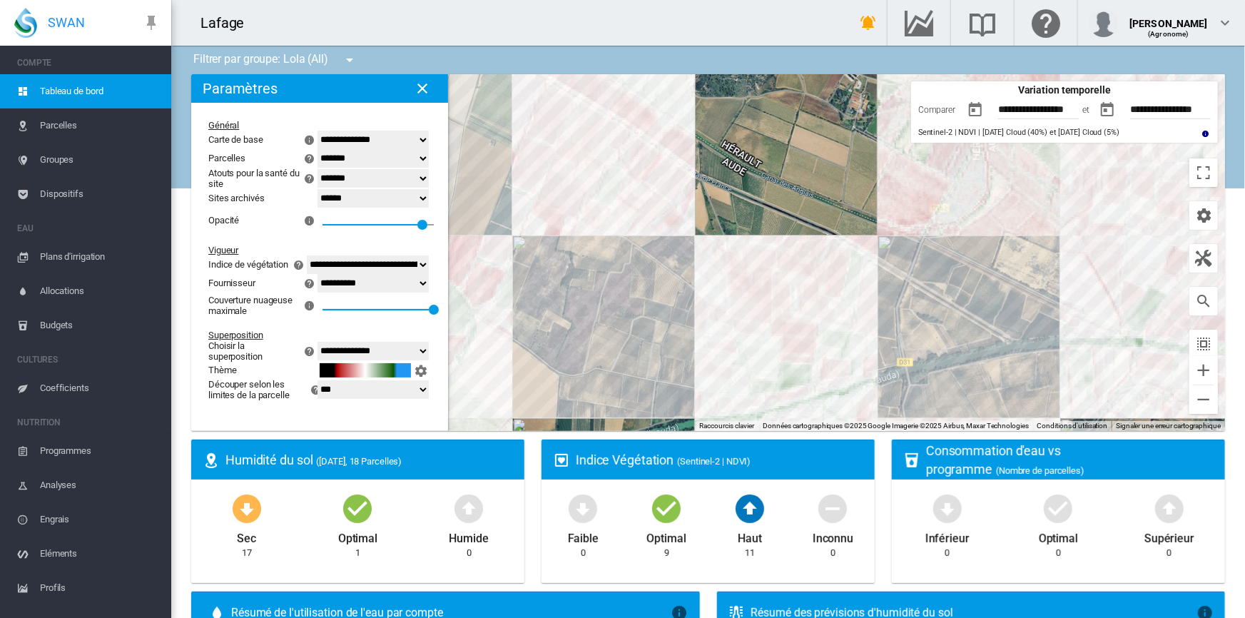
drag, startPoint x: 811, startPoint y: 298, endPoint x: 765, endPoint y: 270, distance: 54.5
click at [765, 270] on div "Pour naviguer, appuyez sur les touches fléchées." at bounding box center [708, 252] width 1034 height 357
click at [421, 379] on md-icon "icon-cog" at bounding box center [420, 370] width 17 height 17
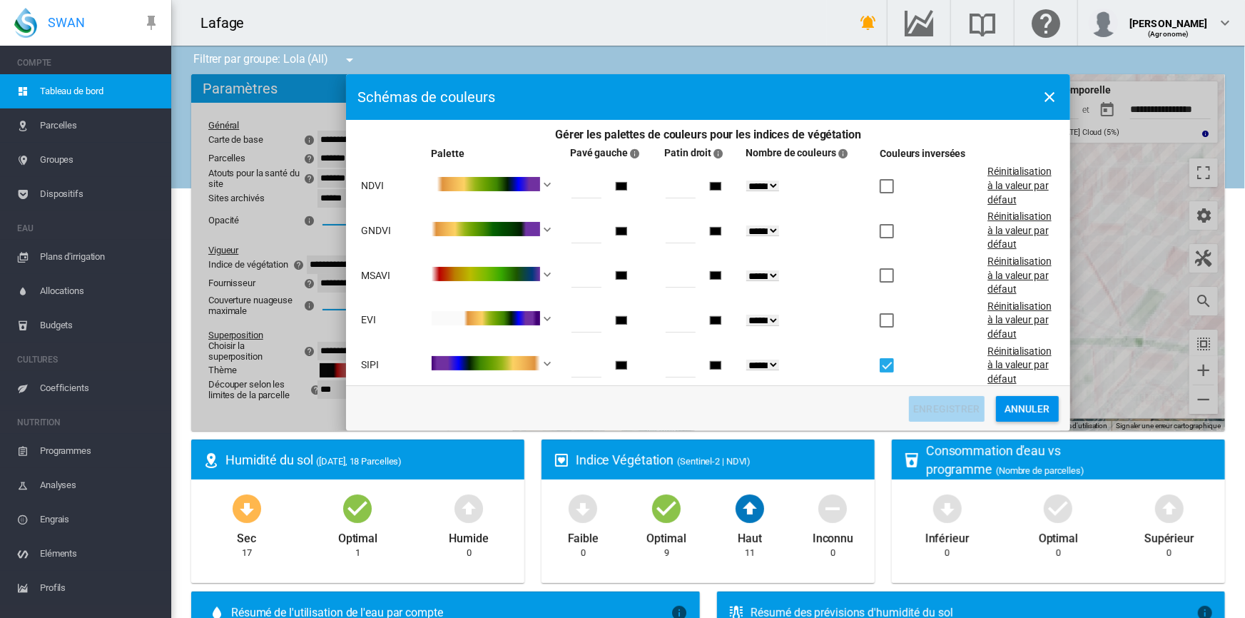
click at [544, 185] on div "Gérer les ..." at bounding box center [500, 185] width 136 height 17
click at [0, 0] on ul "Gérer les ..." at bounding box center [0, 0] width 0 height 0
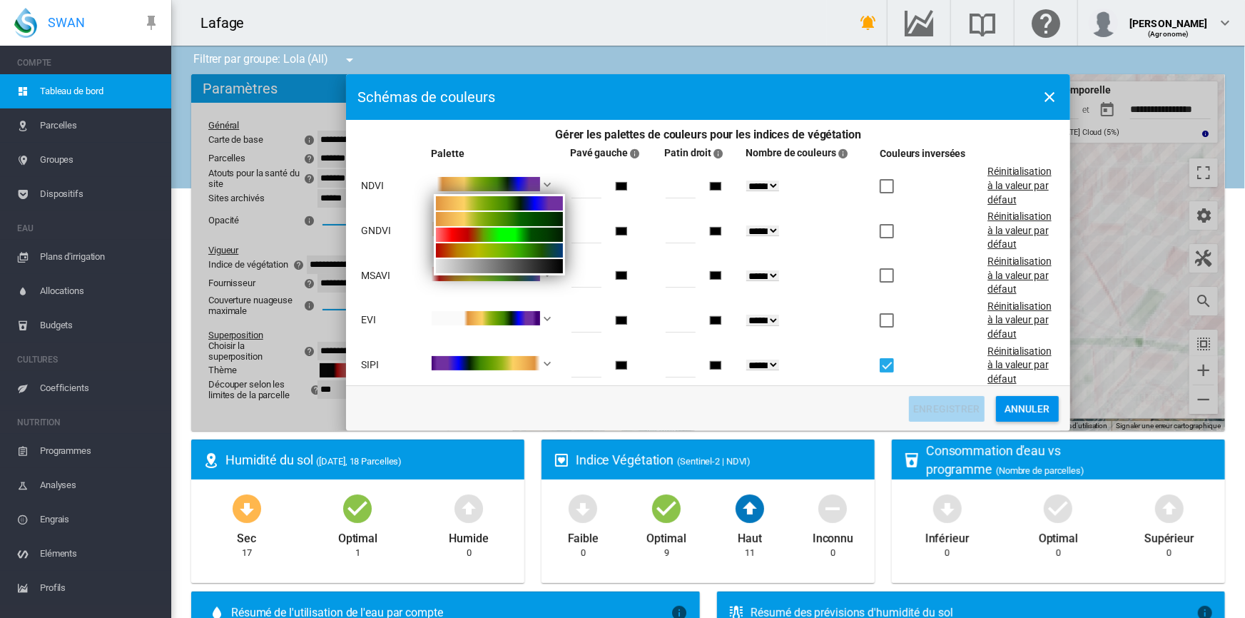
click at [538, 184] on ul "Gérer les ..." at bounding box center [500, 211] width 136 height 71
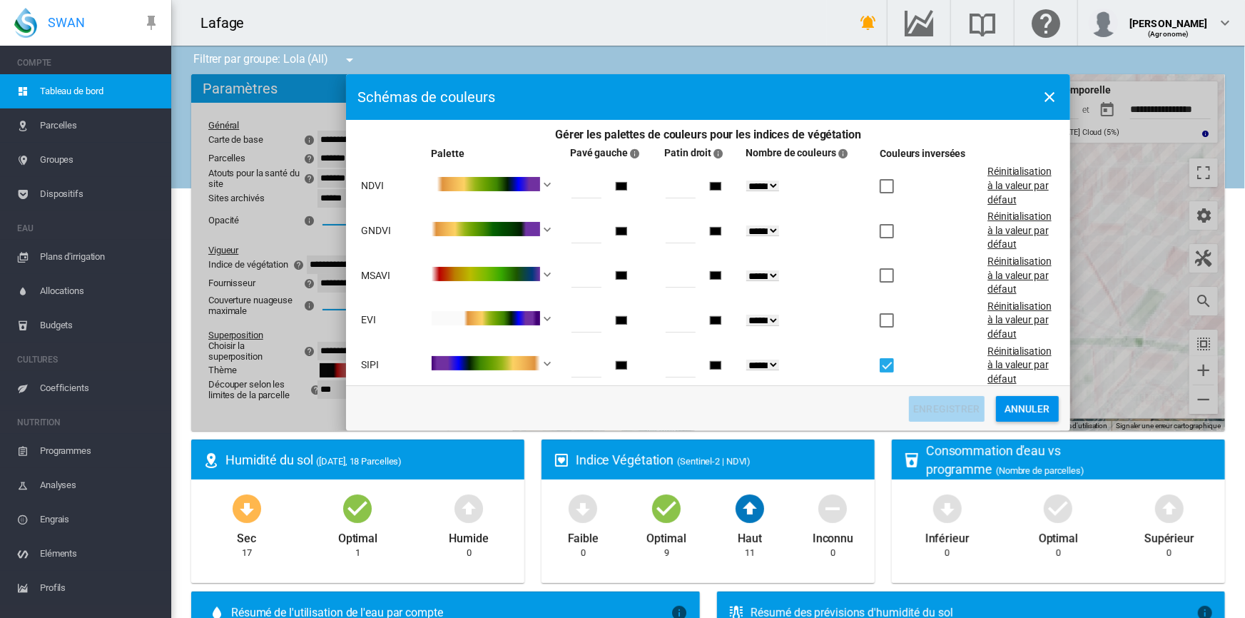
click at [880, 366] on div "Gérer les ..." at bounding box center [887, 365] width 14 height 14
click at [880, 367] on div "Gérer les ..." at bounding box center [887, 365] width 14 height 14
click at [775, 188] on select "****** * * * * * * * **" at bounding box center [762, 186] width 33 height 11
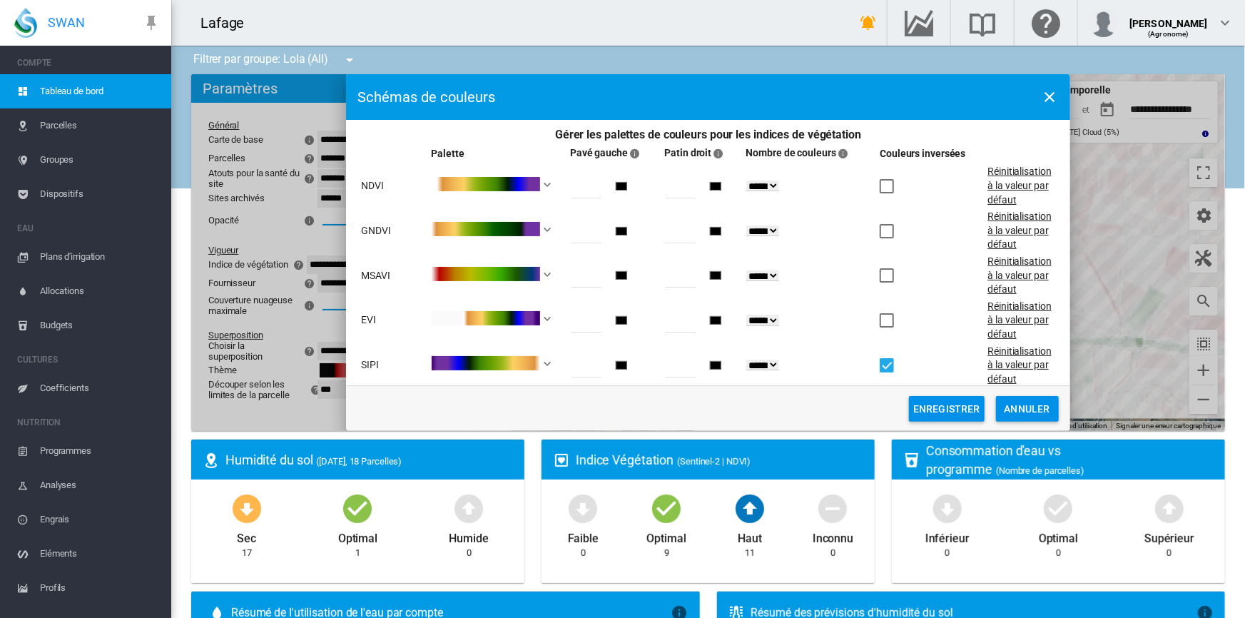
click at [746, 181] on select "****** * * * * * * * **" at bounding box center [762, 186] width 33 height 11
click at [774, 186] on select "****** * * * * * * * **" at bounding box center [768, 186] width 44 height 14
select select "********"
click at [746, 179] on select "****** * * * * * * * **" at bounding box center [768, 186] width 44 height 14
click at [713, 184] on input "*******" at bounding box center [715, 186] width 17 height 17
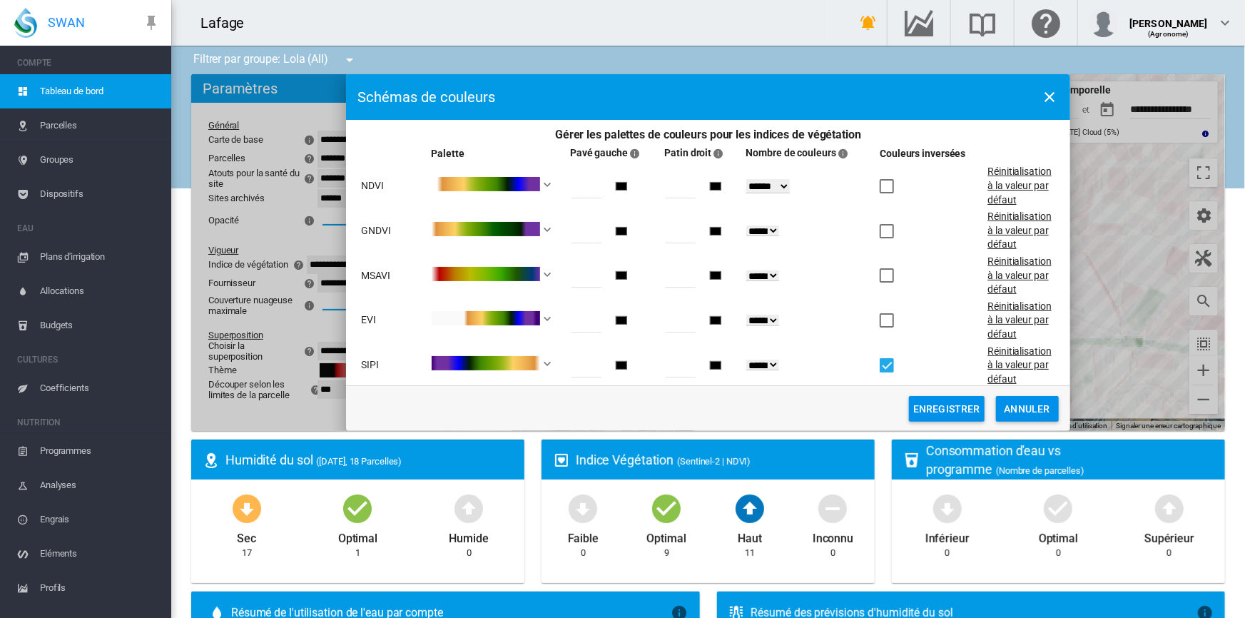
click at [707, 184] on input "*******" at bounding box center [715, 186] width 17 height 17
click at [939, 235] on td "Gérer les ..." at bounding box center [932, 231] width 106 height 44
click at [617, 364] on input "*******" at bounding box center [621, 365] width 17 height 17
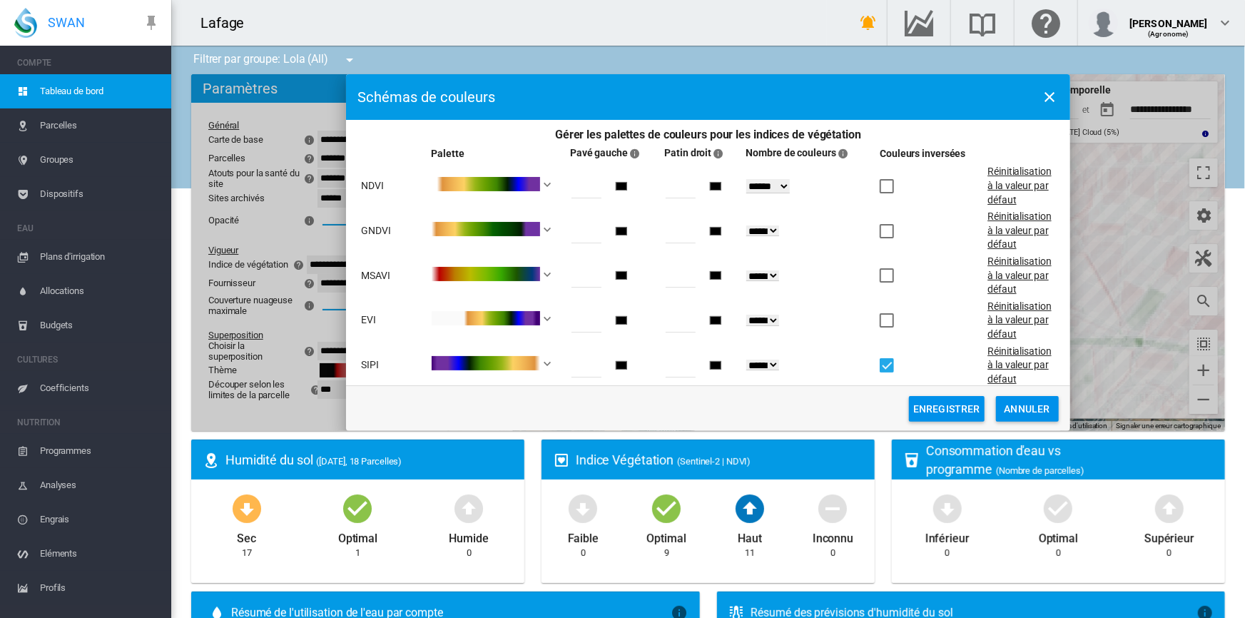
click at [641, 345] on td "* *******" at bounding box center [615, 366] width 93 height 44
click at [772, 362] on select "****** * * * * * * * **" at bounding box center [762, 365] width 33 height 11
click at [1033, 404] on button "Annuler" at bounding box center [1027, 409] width 63 height 26
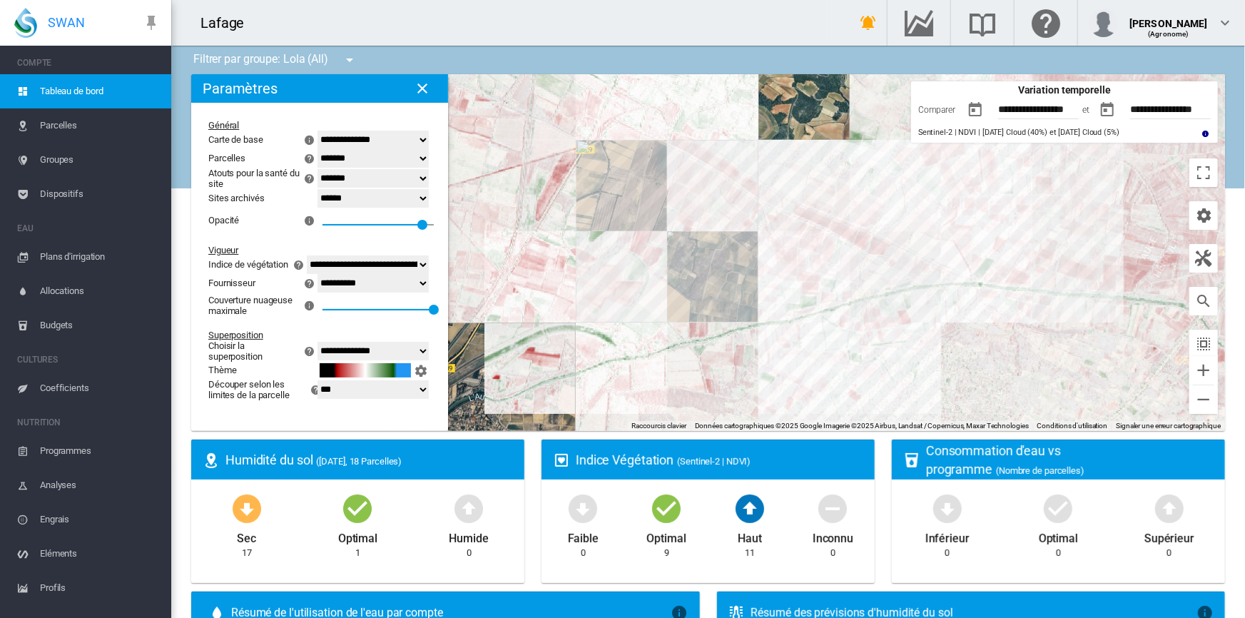
drag, startPoint x: 950, startPoint y: 350, endPoint x: 862, endPoint y: 310, distance: 97.1
click at [862, 310] on div "Pour naviguer, appuyez sur les touches fléchées." at bounding box center [708, 252] width 1034 height 357
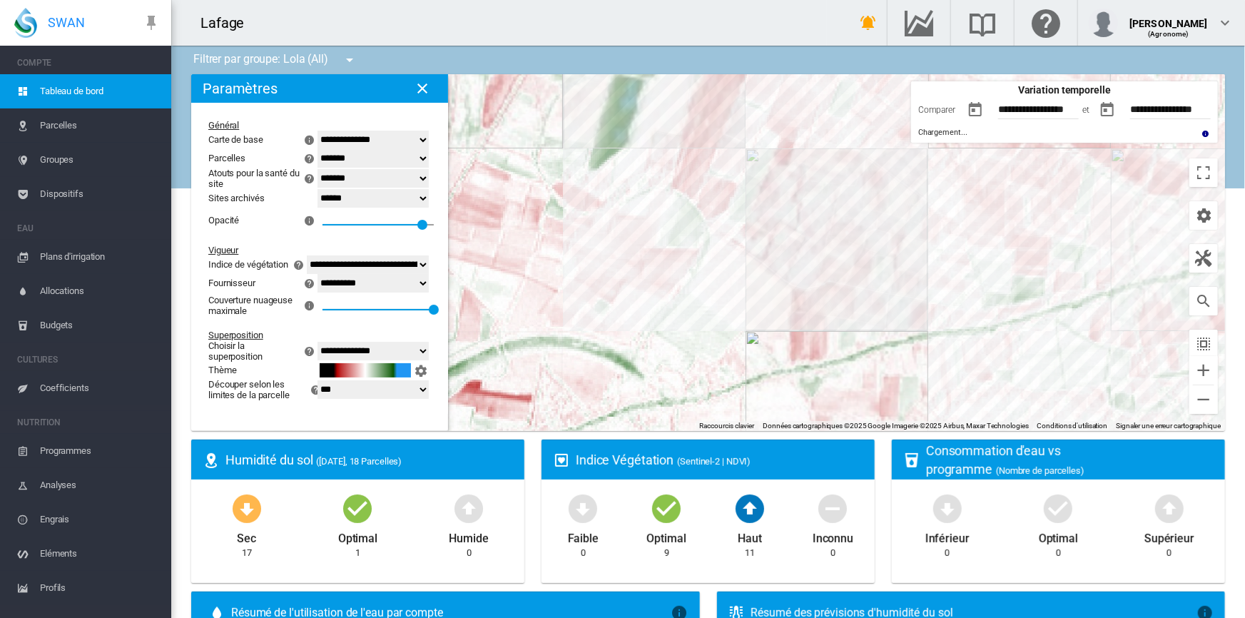
drag, startPoint x: 768, startPoint y: 183, endPoint x: 778, endPoint y: 318, distance: 136.0
click at [778, 318] on div "Pour naviguer, appuyez sur les touches fléchées." at bounding box center [708, 252] width 1034 height 357
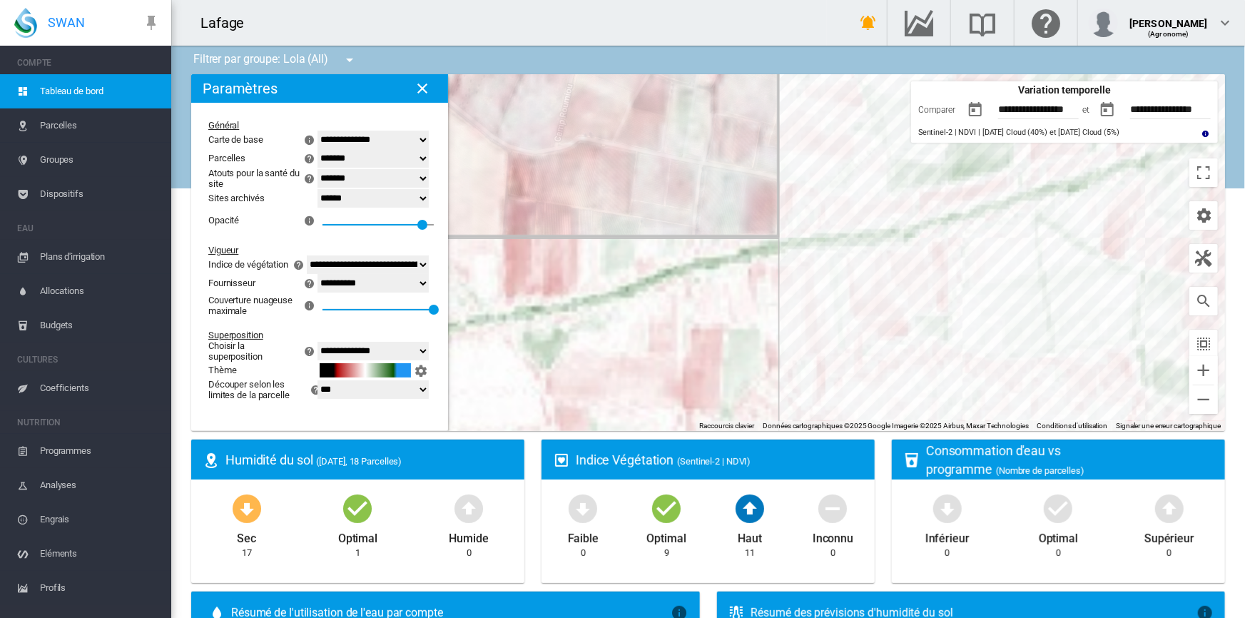
drag, startPoint x: 930, startPoint y: 350, endPoint x: 786, endPoint y: 275, distance: 162.8
click at [786, 275] on div "Pour naviguer, appuyez sur les touches fléchées." at bounding box center [708, 252] width 1034 height 357
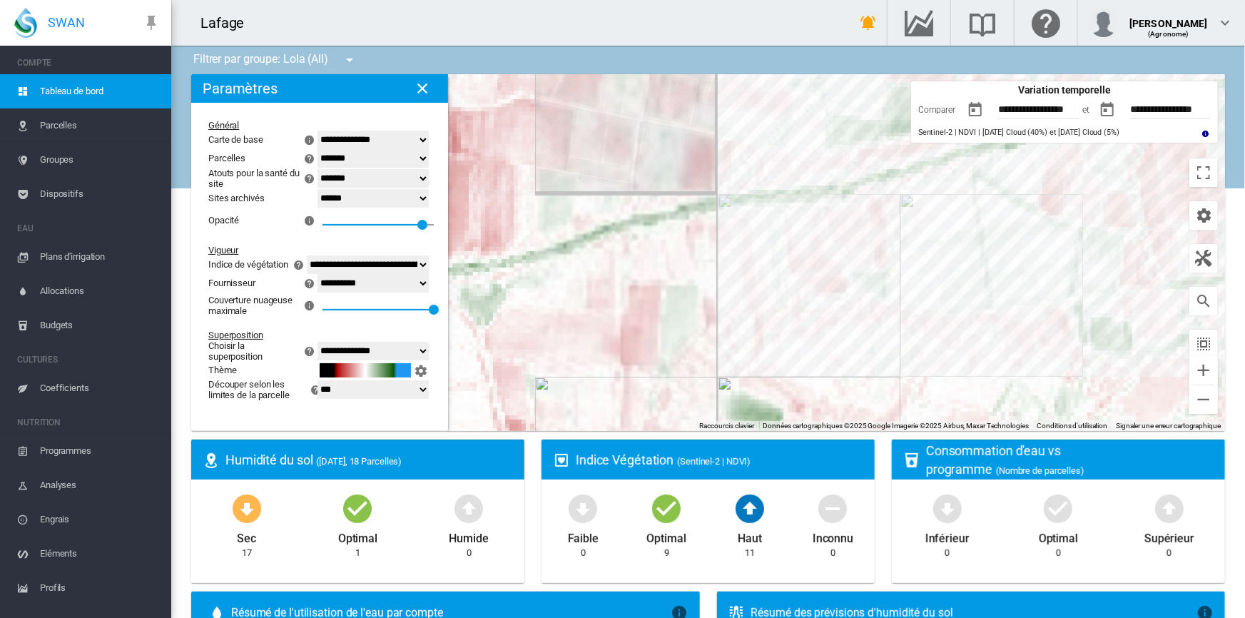
drag, startPoint x: 765, startPoint y: 283, endPoint x: 709, endPoint y: 244, distance: 68.3
click at [709, 244] on div "Pour naviguer, appuyez sur les touches fléchées." at bounding box center [708, 252] width 1034 height 357
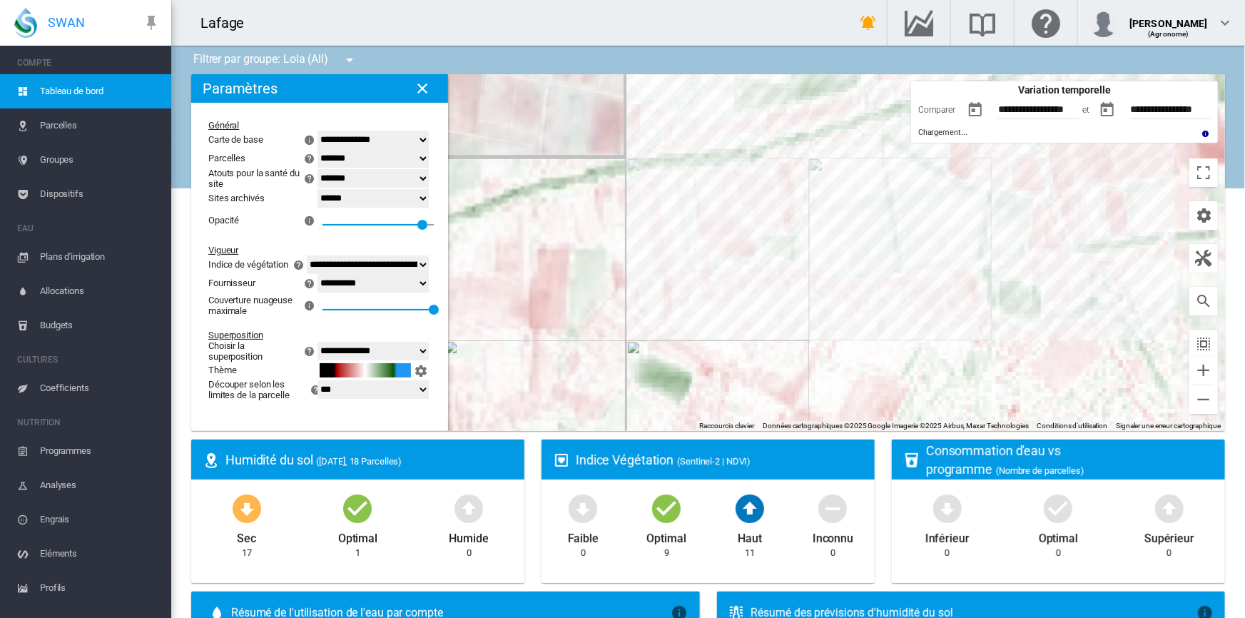
drag, startPoint x: 808, startPoint y: 305, endPoint x: 715, endPoint y: 268, distance: 100.6
click at [715, 268] on div "Pour naviguer, appuyez sur les touches fléchées." at bounding box center [708, 252] width 1034 height 357
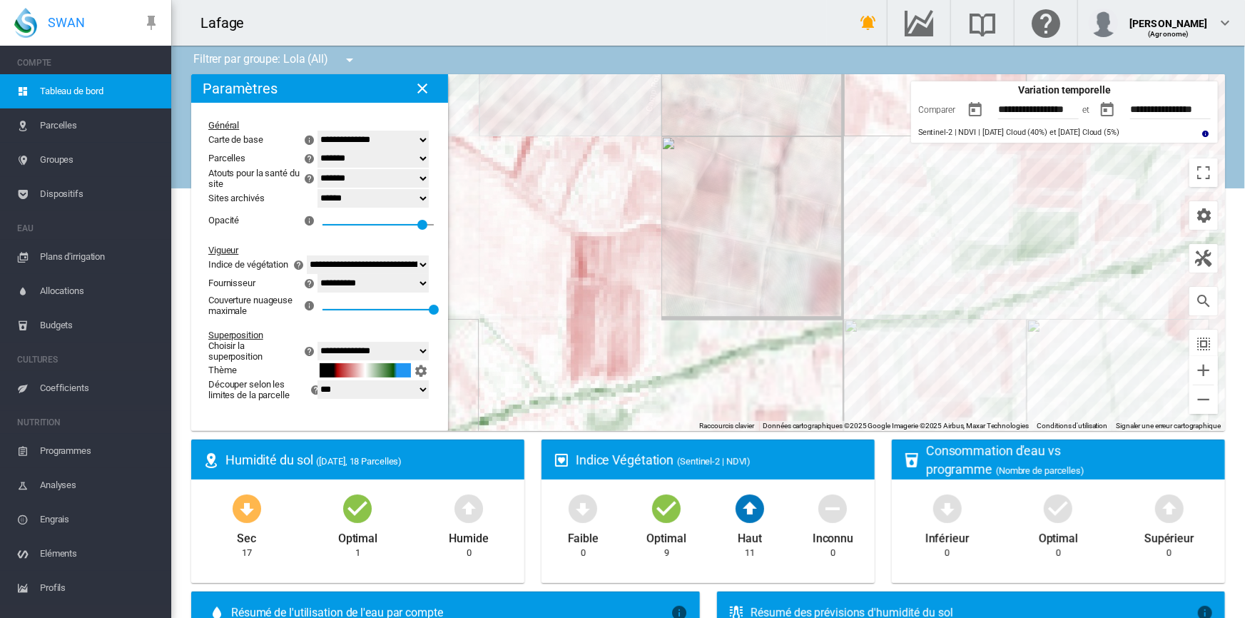
drag, startPoint x: 715, startPoint y: 268, endPoint x: 1000, endPoint y: 457, distance: 342.4
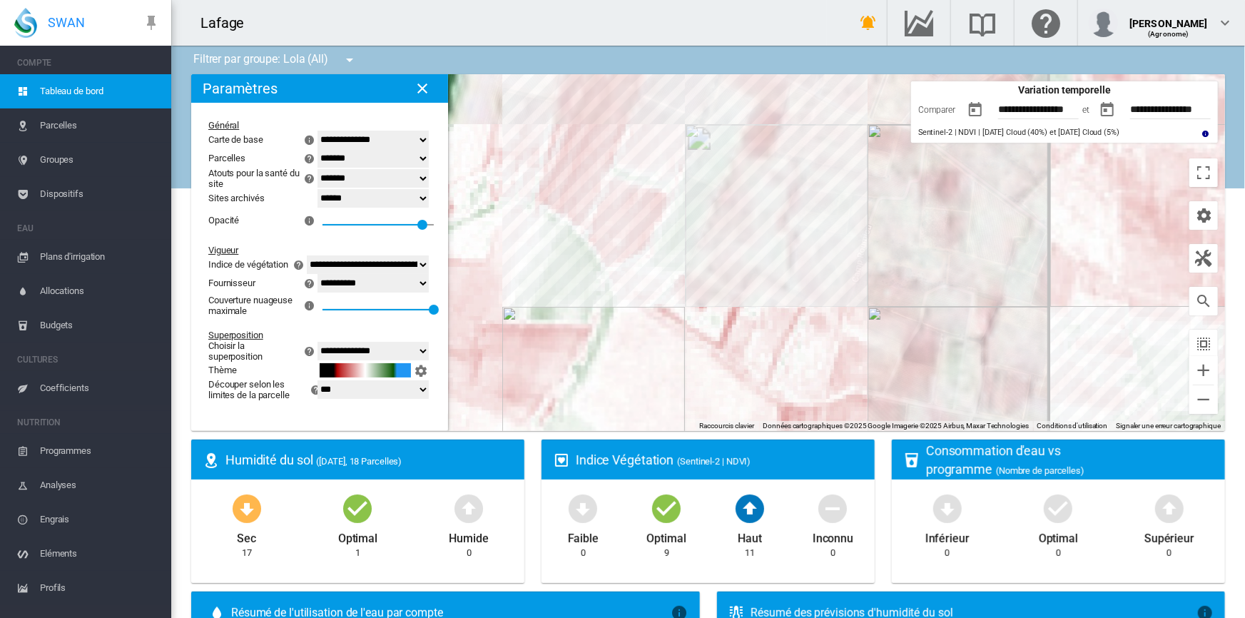
drag, startPoint x: 807, startPoint y: 211, endPoint x: 980, endPoint y: 392, distance: 250.3
click at [980, 393] on div "Pour naviguer, appuyez sur les touches fléchées." at bounding box center [708, 252] width 1034 height 357
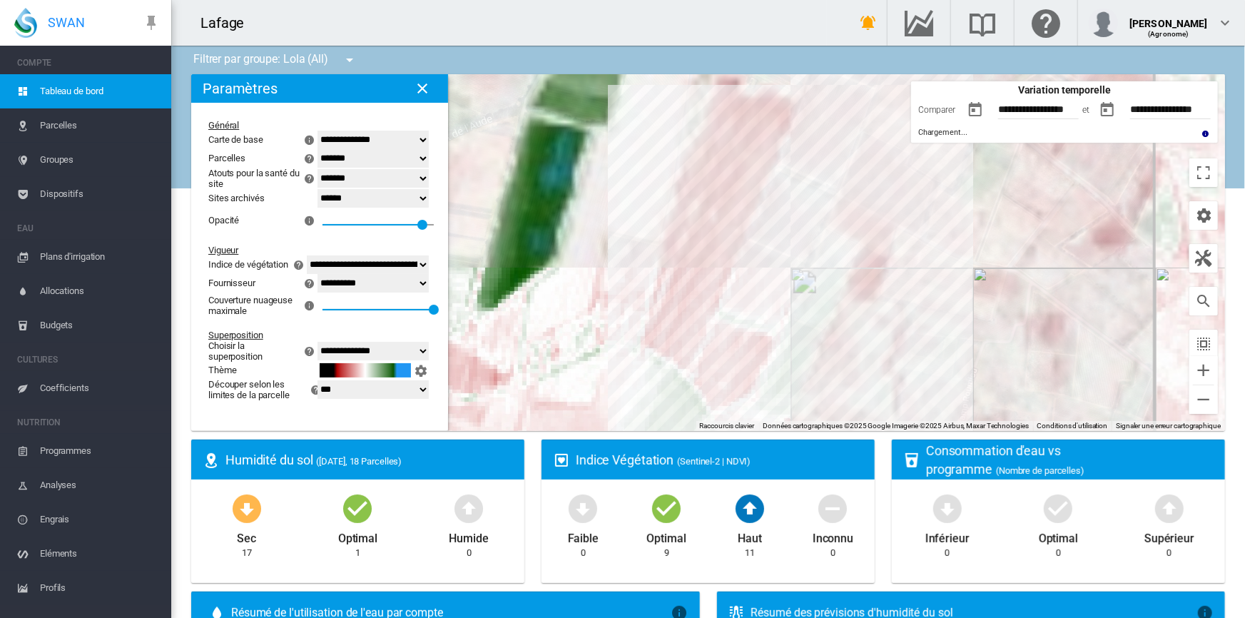
drag, startPoint x: 891, startPoint y: 289, endPoint x: 953, endPoint y: 387, distance: 115.4
click at [953, 387] on div "Pour naviguer, appuyez sur les touches fléchées." at bounding box center [708, 252] width 1034 height 357
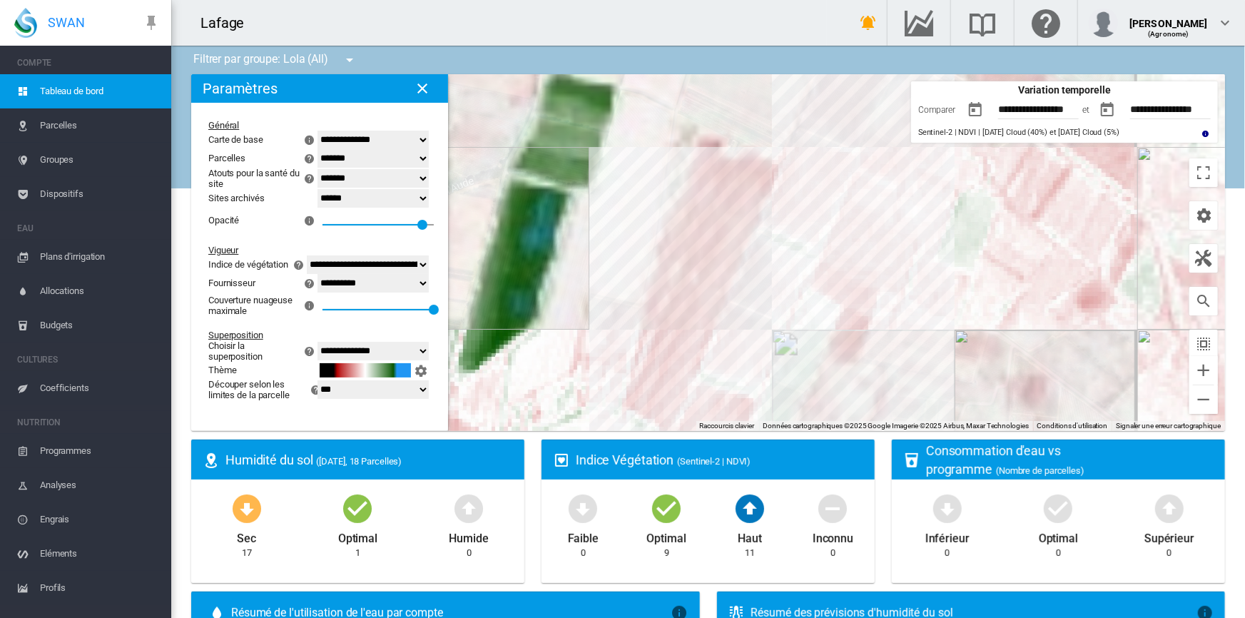
drag, startPoint x: 929, startPoint y: 335, endPoint x: 906, endPoint y: 392, distance: 61.5
click at [906, 392] on div "Pour naviguer, appuyez sur les touches fléchées." at bounding box center [708, 252] width 1034 height 357
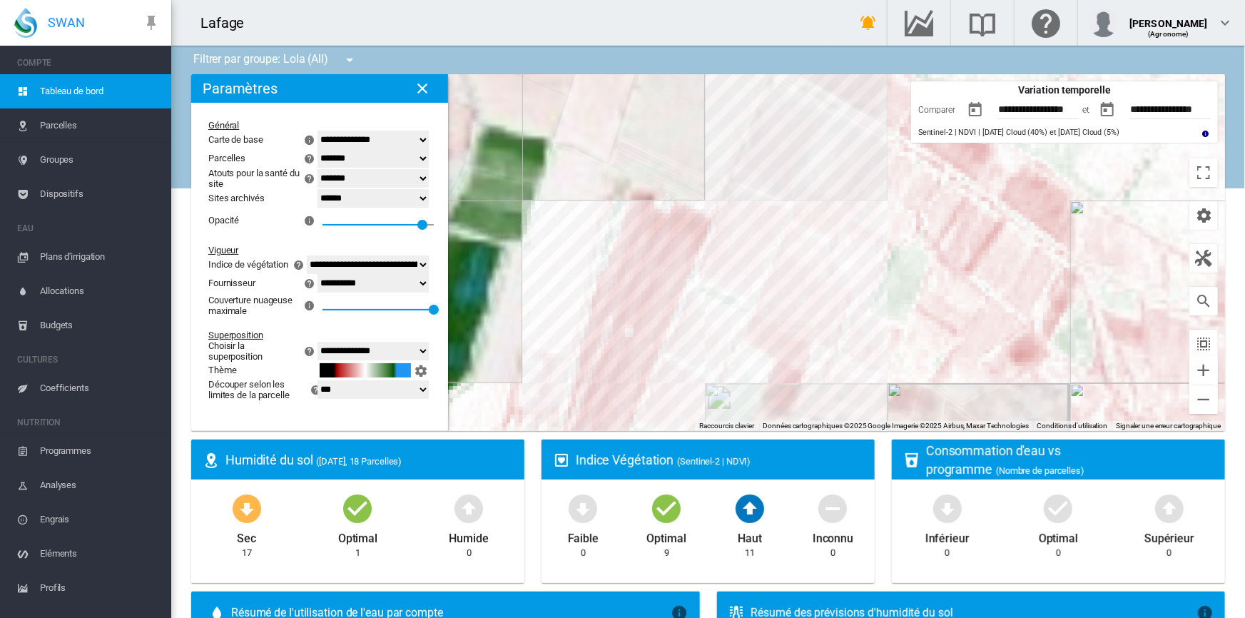
drag, startPoint x: 900, startPoint y: 340, endPoint x: 831, endPoint y: 397, distance: 88.7
click at [831, 397] on div "Pour naviguer, appuyez sur les touches fléchées." at bounding box center [708, 252] width 1034 height 357
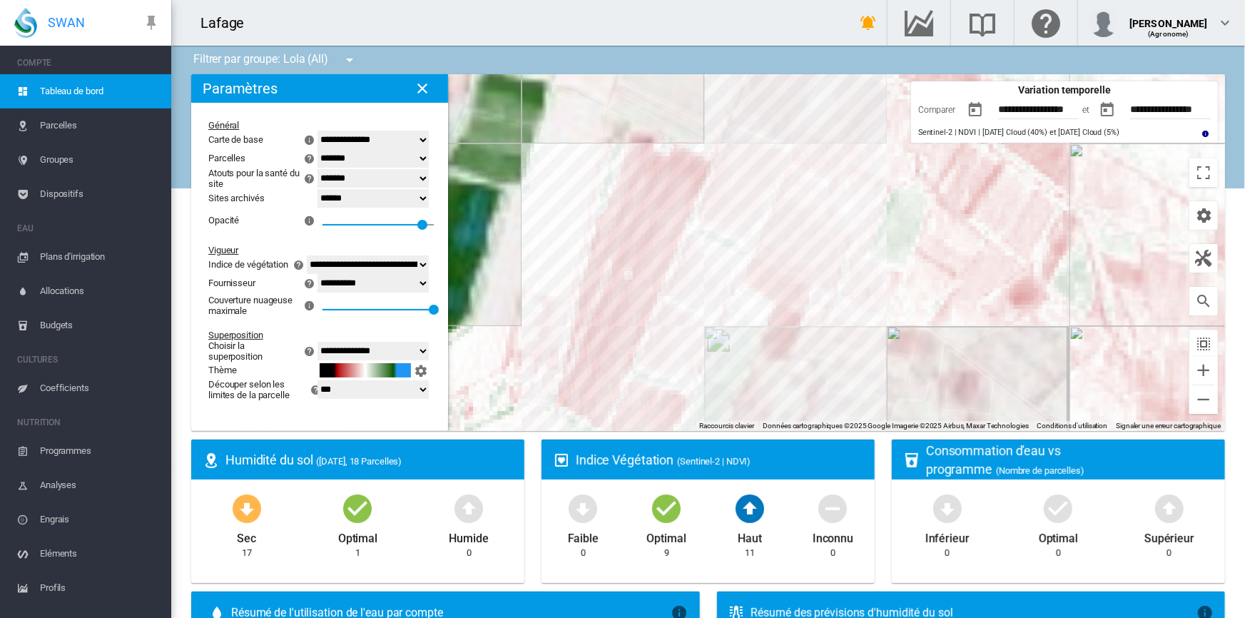
drag, startPoint x: 840, startPoint y: 369, endPoint x: 839, endPoint y: 315, distance: 54.2
click at [839, 315] on div "Pour naviguer, appuyez sur les touches fléchées." at bounding box center [708, 252] width 1034 height 357
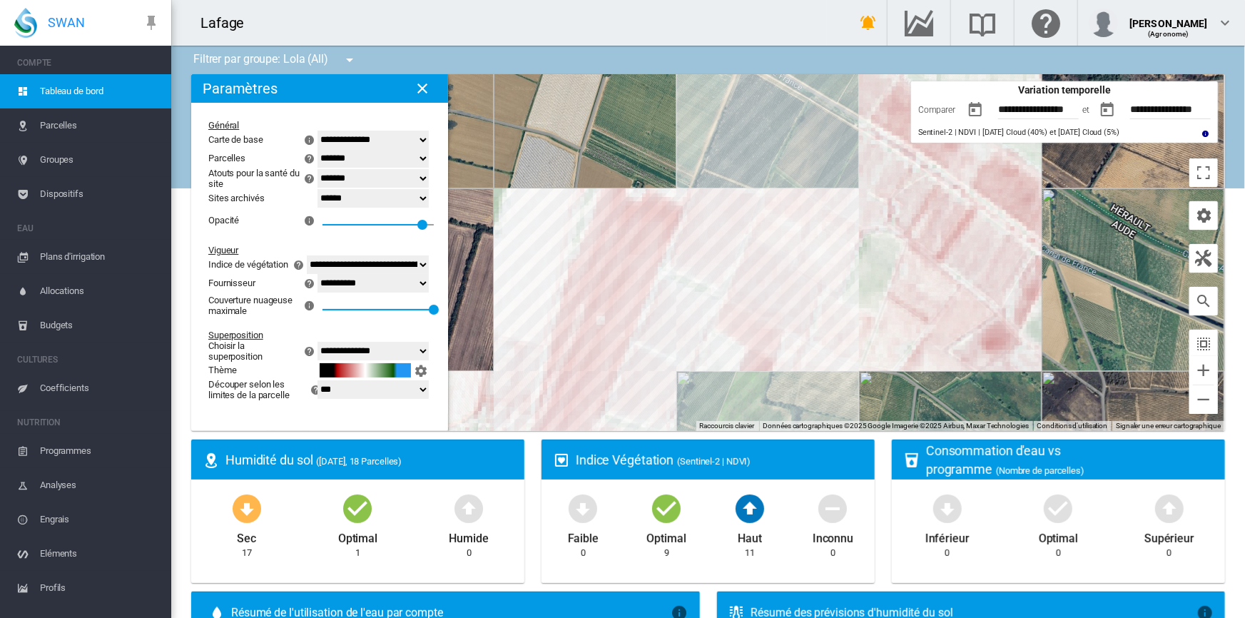
drag, startPoint x: 871, startPoint y: 222, endPoint x: 843, endPoint y: 278, distance: 62.9
click at [843, 278] on div "Pour naviguer, appuyez sur les touches fléchées." at bounding box center [708, 252] width 1034 height 357
click at [421, 293] on select "**********" at bounding box center [373, 283] width 111 height 19
select select "**********"
click at [318, 283] on select "**********" at bounding box center [373, 283] width 111 height 19
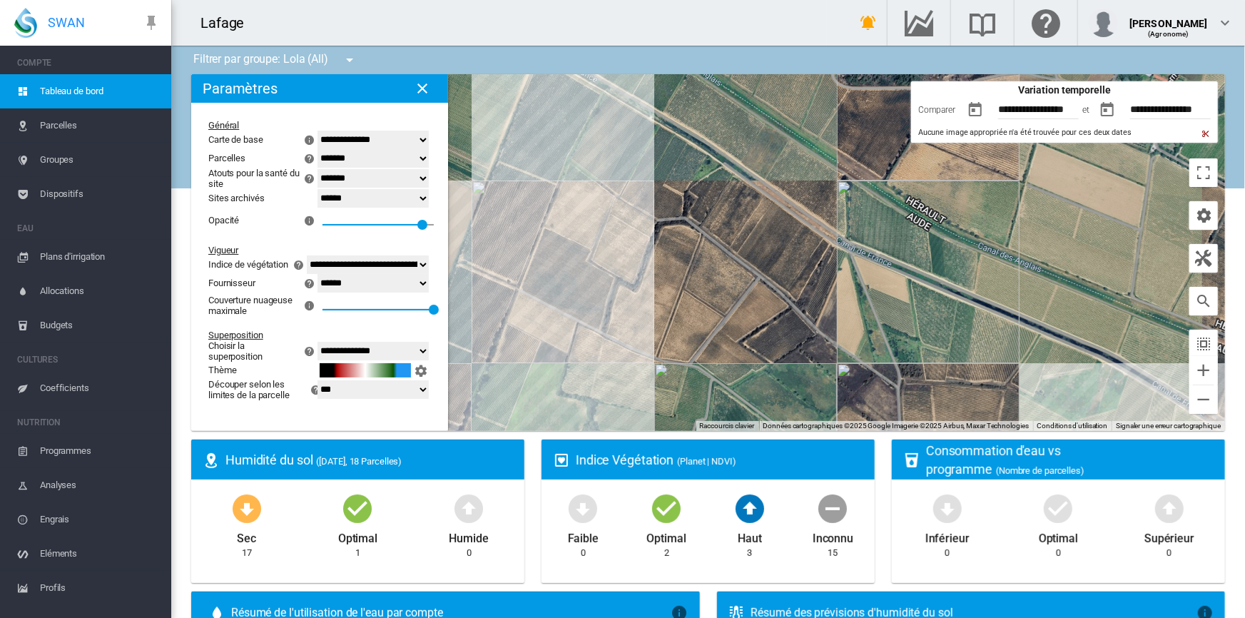
drag, startPoint x: 751, startPoint y: 324, endPoint x: 667, endPoint y: 283, distance: 93.5
click at [534, 315] on div "Pour naviguer, appuyez sur les touches fléchées." at bounding box center [708, 252] width 1034 height 357
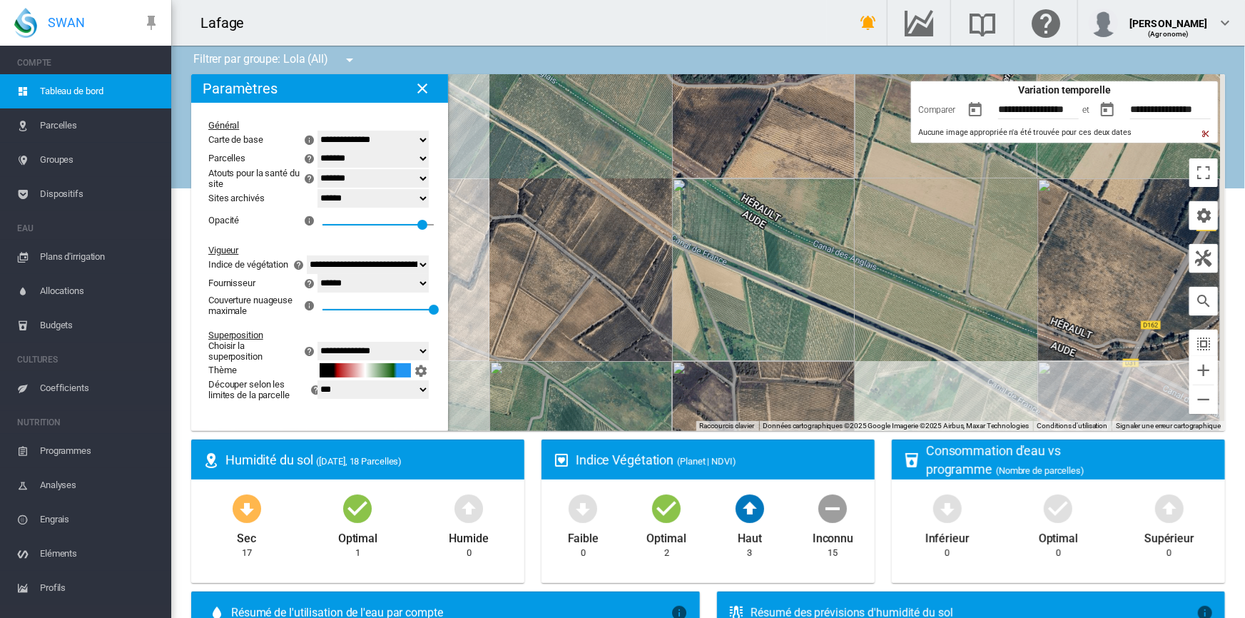
drag, startPoint x: 825, startPoint y: 263, endPoint x: 571, endPoint y: 261, distance: 254.0
click at [571, 261] on div "Pour naviguer, appuyez sur les touches fléchées." at bounding box center [708, 252] width 1034 height 357
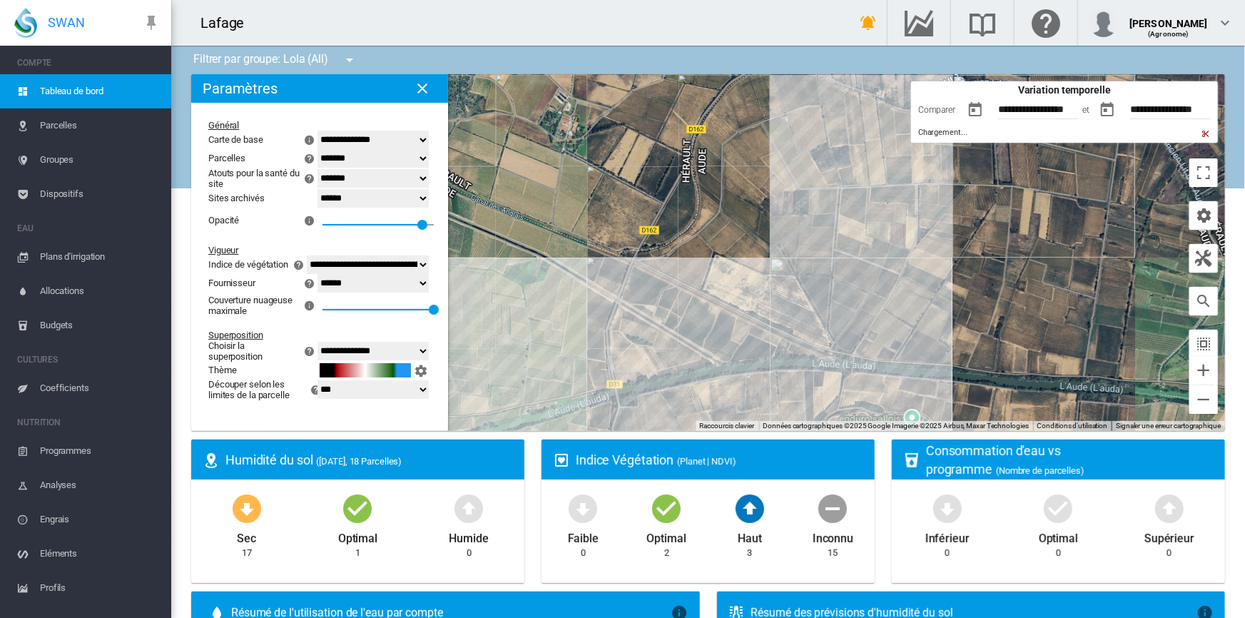
drag, startPoint x: 854, startPoint y: 274, endPoint x: 636, endPoint y: 229, distance: 222.9
click at [636, 229] on div "Pour naviguer, appuyez sur les touches fléchées." at bounding box center [708, 252] width 1034 height 357
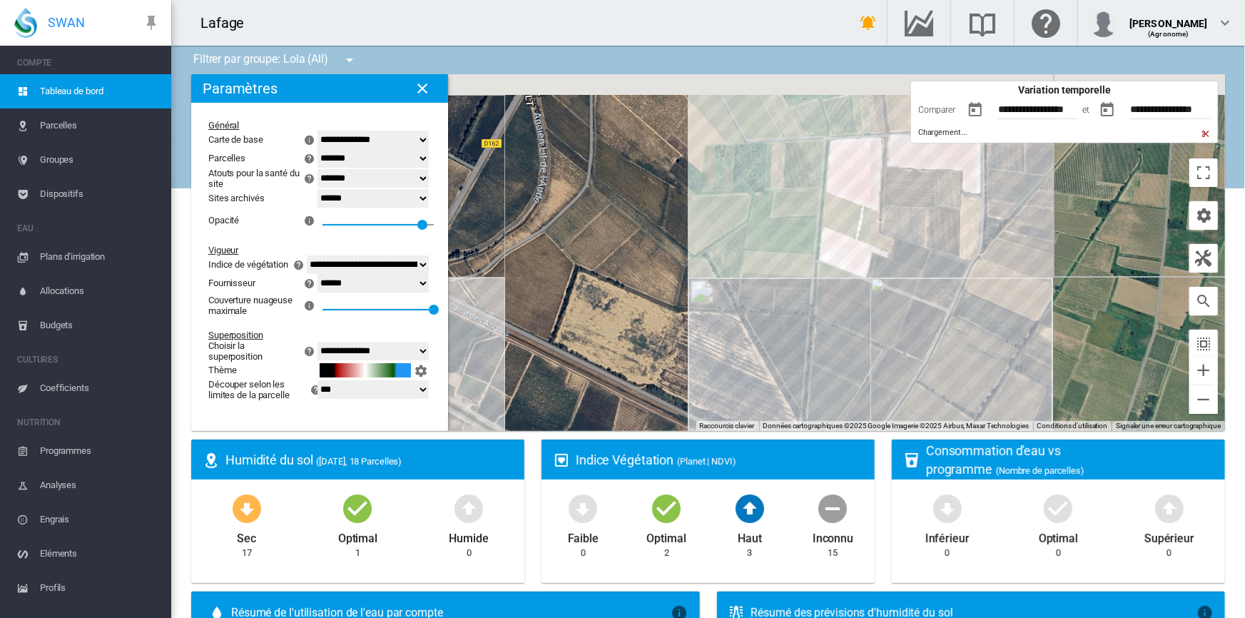
drag, startPoint x: 793, startPoint y: 250, endPoint x: 513, endPoint y: 317, distance: 288.3
click at [513, 317] on div "Pour naviguer, appuyez sur les touches fléchées." at bounding box center [708, 252] width 1034 height 357
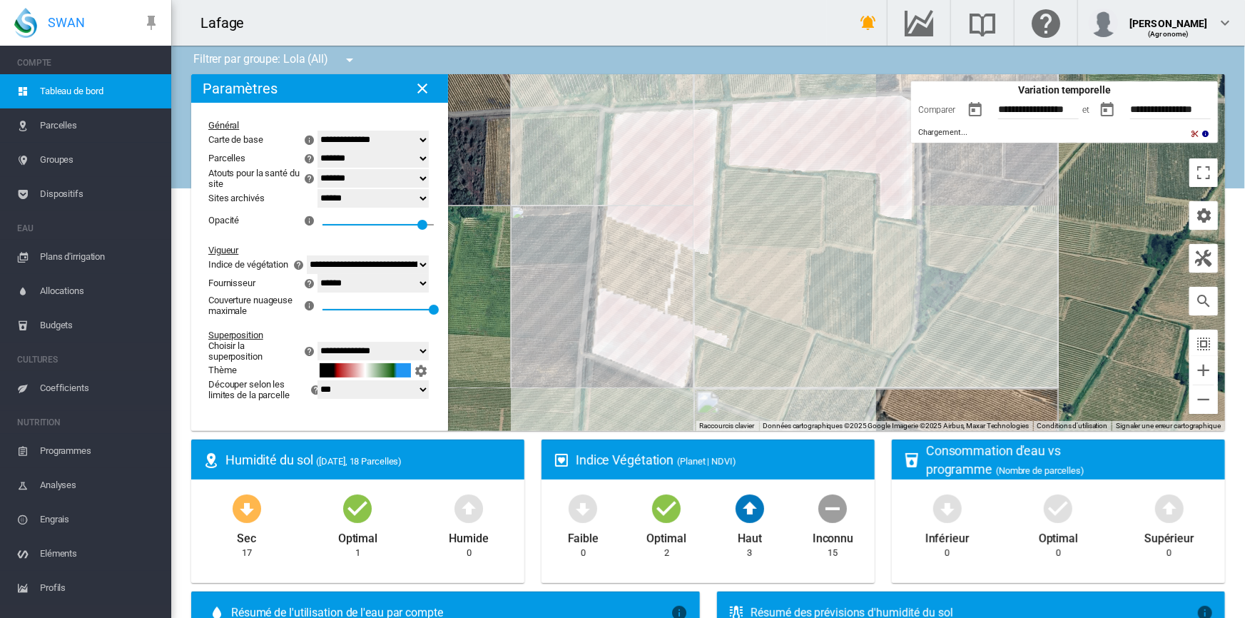
drag, startPoint x: 711, startPoint y: 280, endPoint x: 843, endPoint y: 300, distance: 134.1
click at [843, 300] on div "Pour naviguer, appuyez sur les touches fléchées." at bounding box center [708, 252] width 1034 height 357
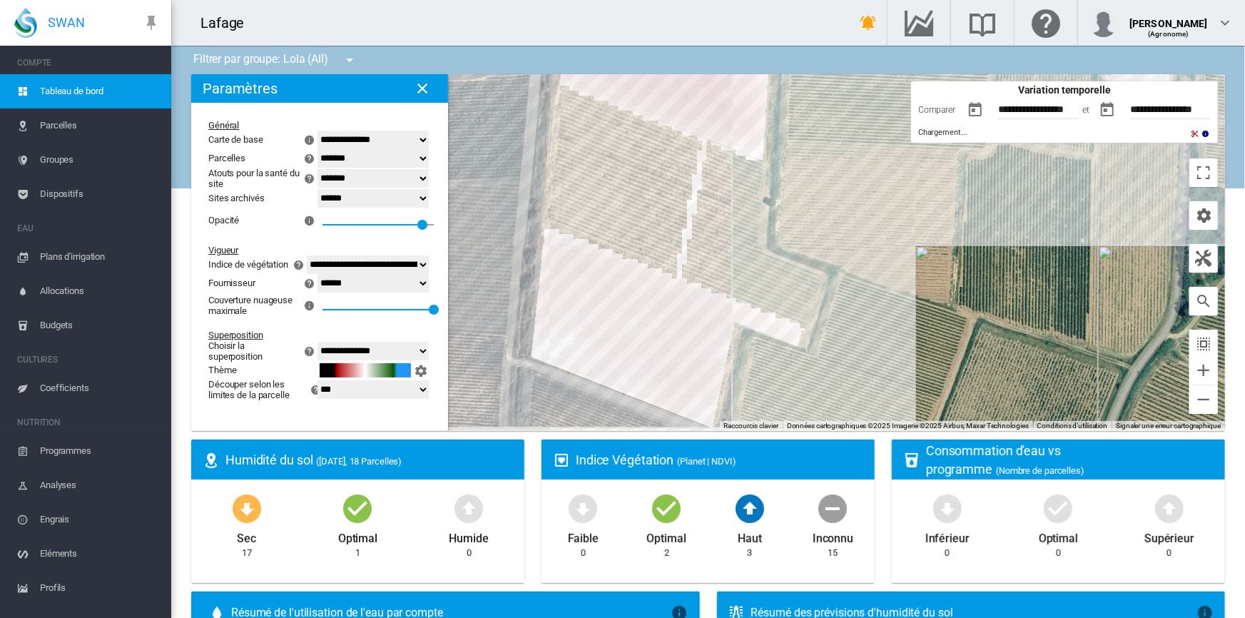
drag, startPoint x: 767, startPoint y: 293, endPoint x: 935, endPoint y: 252, distance: 172.7
click at [935, 252] on div "Pour naviguer, appuyez sur les touches fléchées." at bounding box center [708, 252] width 1034 height 357
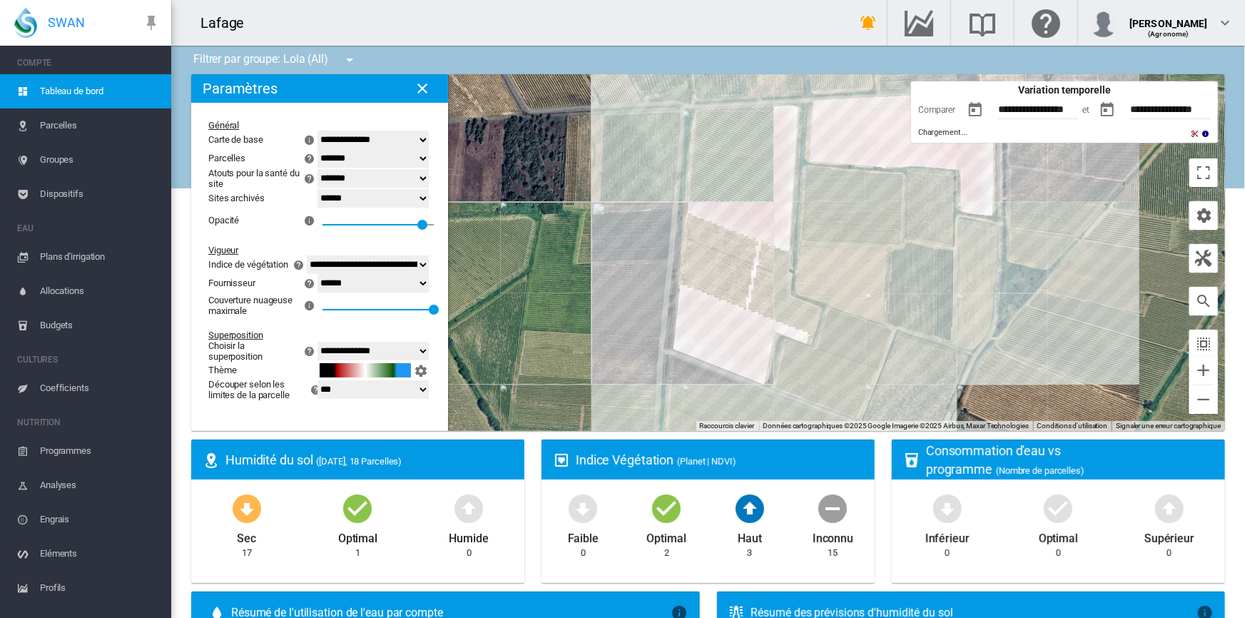
drag, startPoint x: 916, startPoint y: 263, endPoint x: 840, endPoint y: 313, distance: 91.2
click at [840, 313] on div "Pour naviguer, appuyez sur les touches fléchées." at bounding box center [708, 252] width 1034 height 357
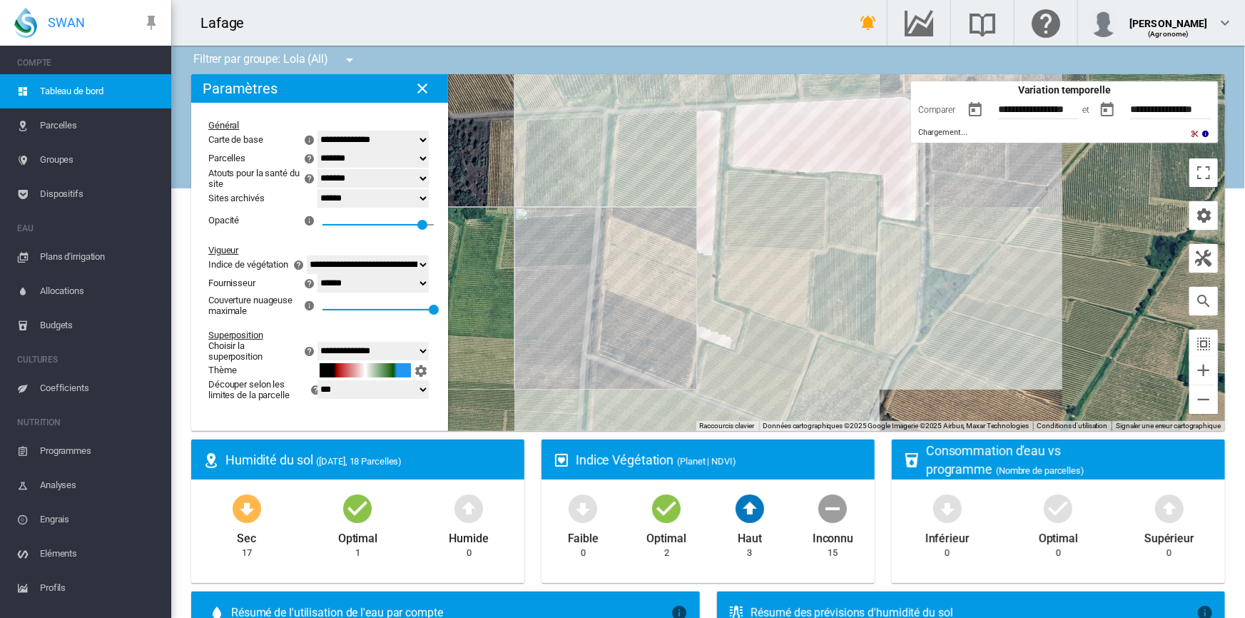
drag, startPoint x: 850, startPoint y: 290, endPoint x: 786, endPoint y: 289, distance: 63.5
click at [786, 289] on div "Pour naviguer, appuyez sur les touches fléchées." at bounding box center [708, 252] width 1034 height 357
click at [985, 300] on div "Pour naviguer, appuyez sur les touches fléchées." at bounding box center [708, 252] width 1034 height 357
click at [843, 318] on div "Pour naviguer, appuyez sur les touches fléchées." at bounding box center [708, 252] width 1034 height 357
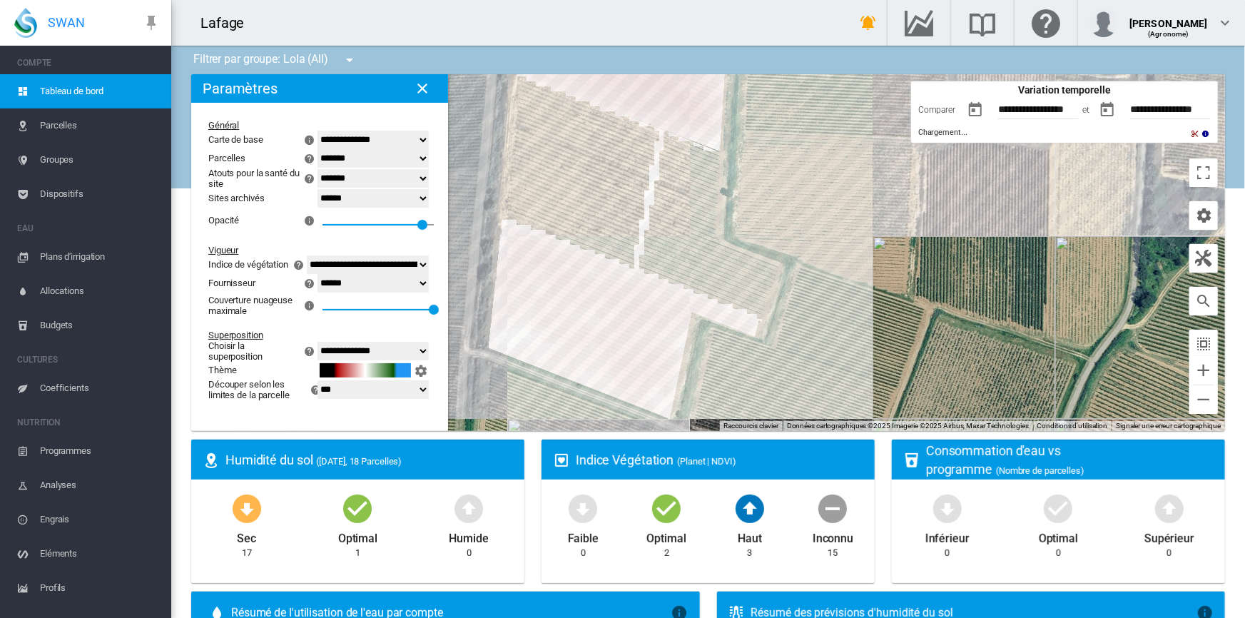
drag, startPoint x: 771, startPoint y: 282, endPoint x: 892, endPoint y: 178, distance: 159.4
click at [892, 178] on div "Pour naviguer, appuyez sur les touches fléchées." at bounding box center [708, 252] width 1034 height 357
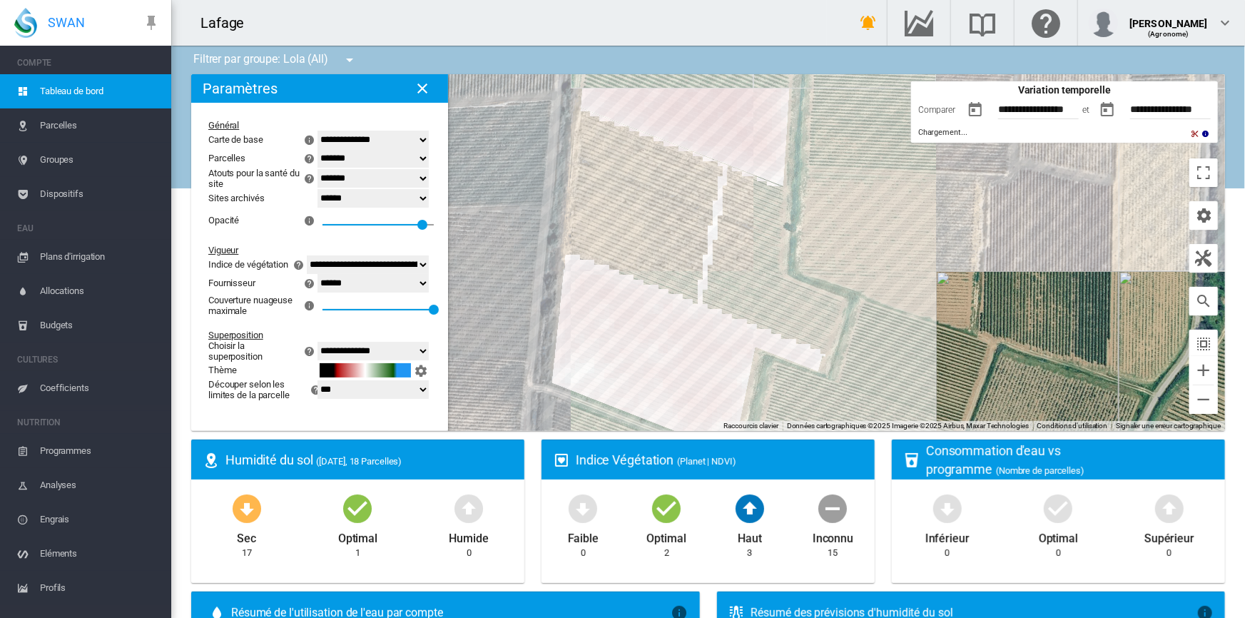
drag, startPoint x: 843, startPoint y: 196, endPoint x: 906, endPoint y: 236, distance: 75.0
click at [906, 236] on div "Pour naviguer, appuyez sur les touches fléchées." at bounding box center [708, 252] width 1034 height 357
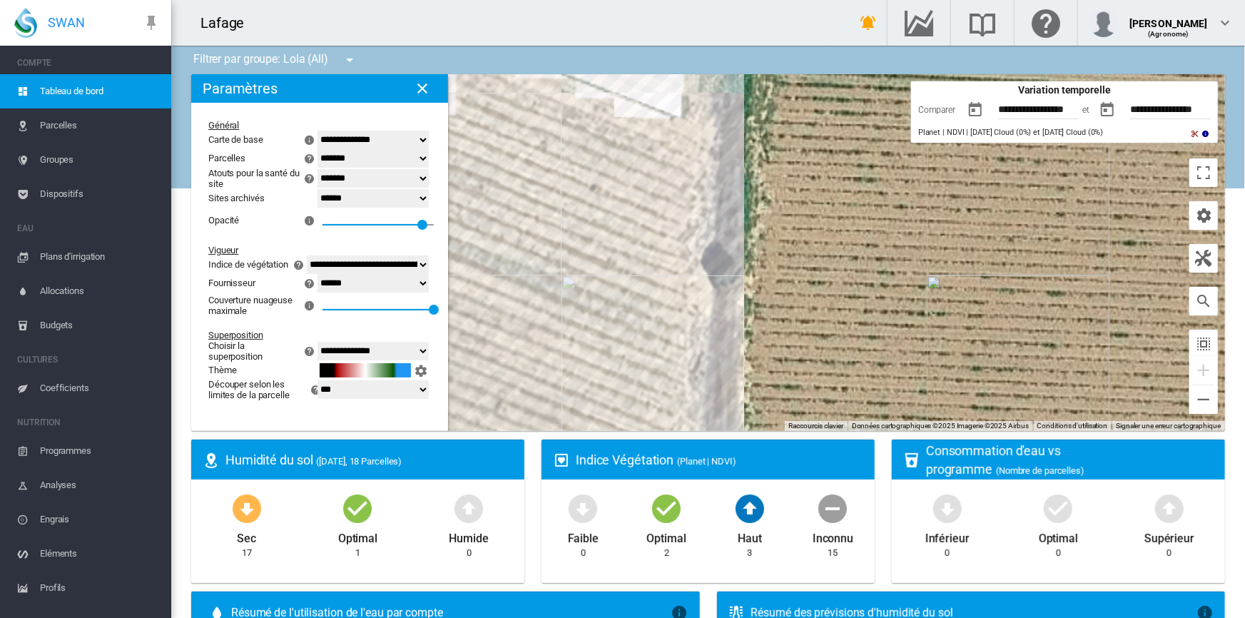
drag, startPoint x: 793, startPoint y: 220, endPoint x: 1222, endPoint y: 320, distance: 440.5
click at [1222, 320] on ms-widget "← Déplacement vers la gauche → Déplacement vers la droite ↑ Déplacement vers le…" at bounding box center [708, 256] width 1051 height 365
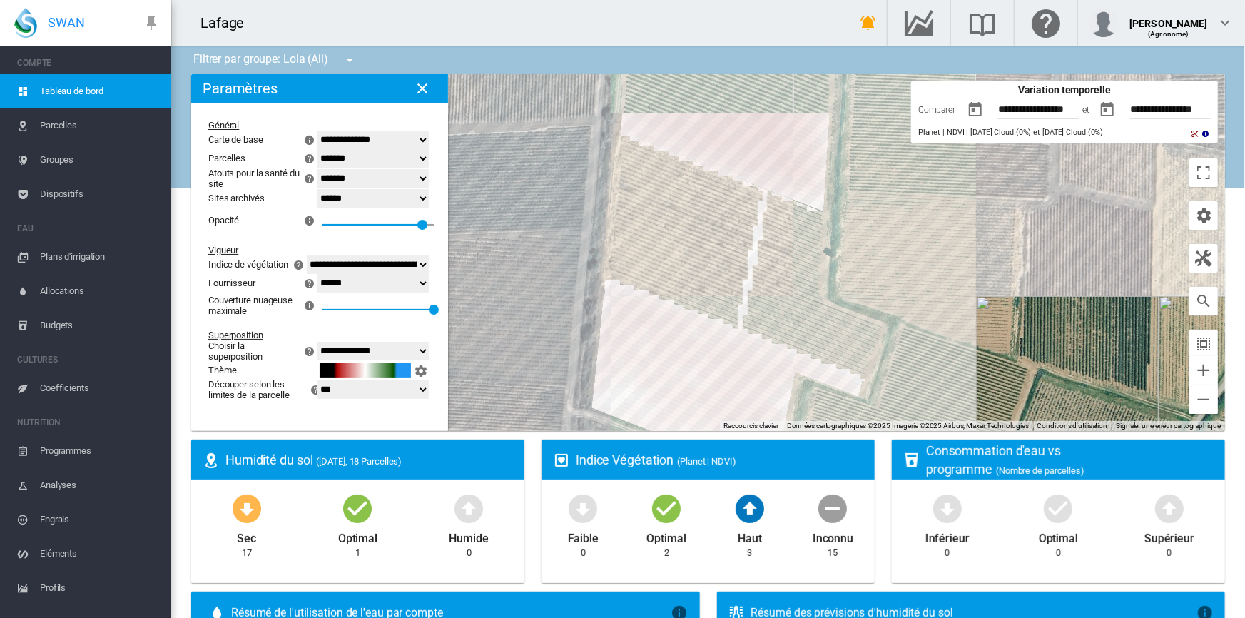
drag, startPoint x: 838, startPoint y: 274, endPoint x: 794, endPoint y: 257, distance: 47.4
click at [785, 268] on div "Pour naviguer, appuyez sur les touches fléchées." at bounding box center [708, 252] width 1034 height 357
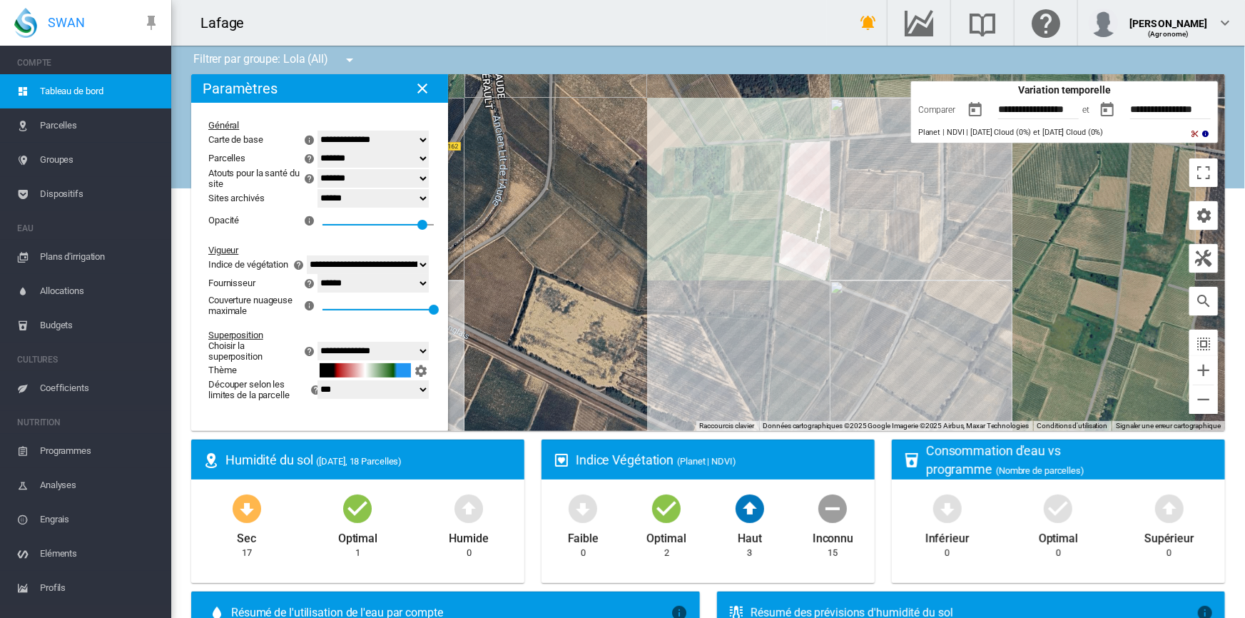
drag, startPoint x: 903, startPoint y: 214, endPoint x: 862, endPoint y: 217, distance: 41.5
click at [868, 216] on div "Pour naviguer, appuyez sur les touches fléchées." at bounding box center [708, 252] width 1034 height 357
